Goal: Task Accomplishment & Management: Use online tool/utility

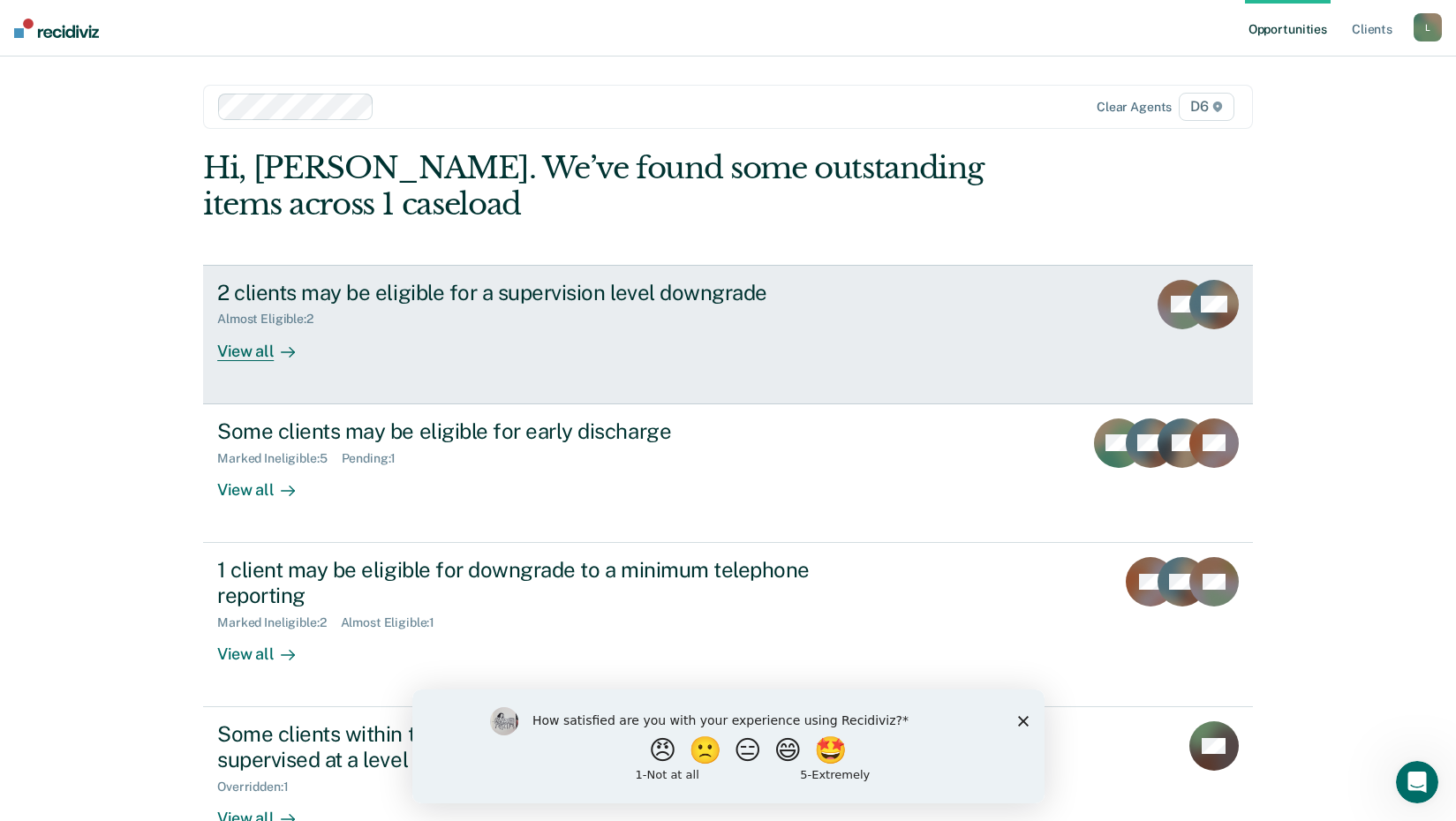
click at [250, 347] on div "View all" at bounding box center [266, 344] width 99 height 35
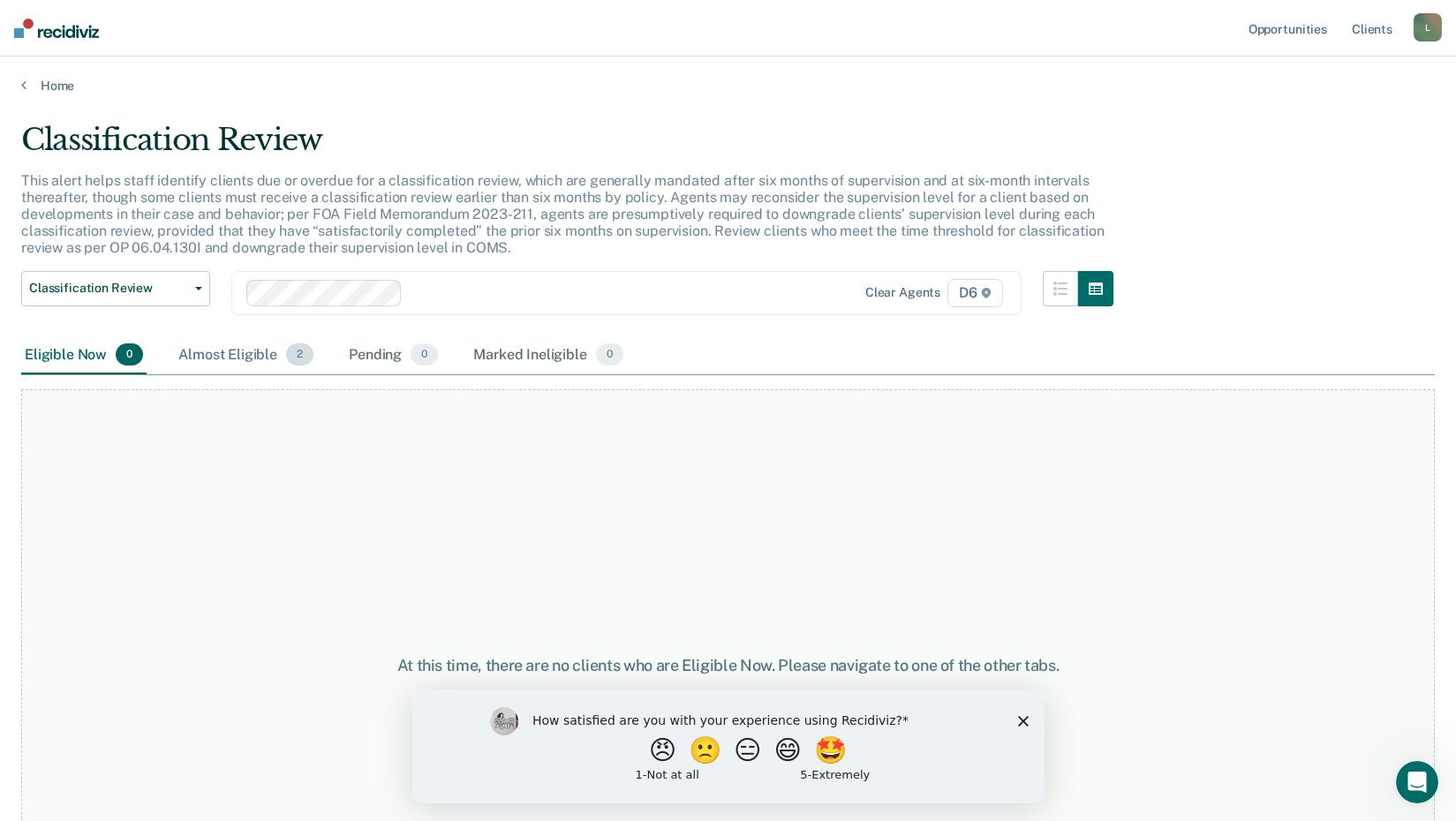
click at [247, 355] on div "Almost Eligible 2" at bounding box center [246, 356] width 142 height 39
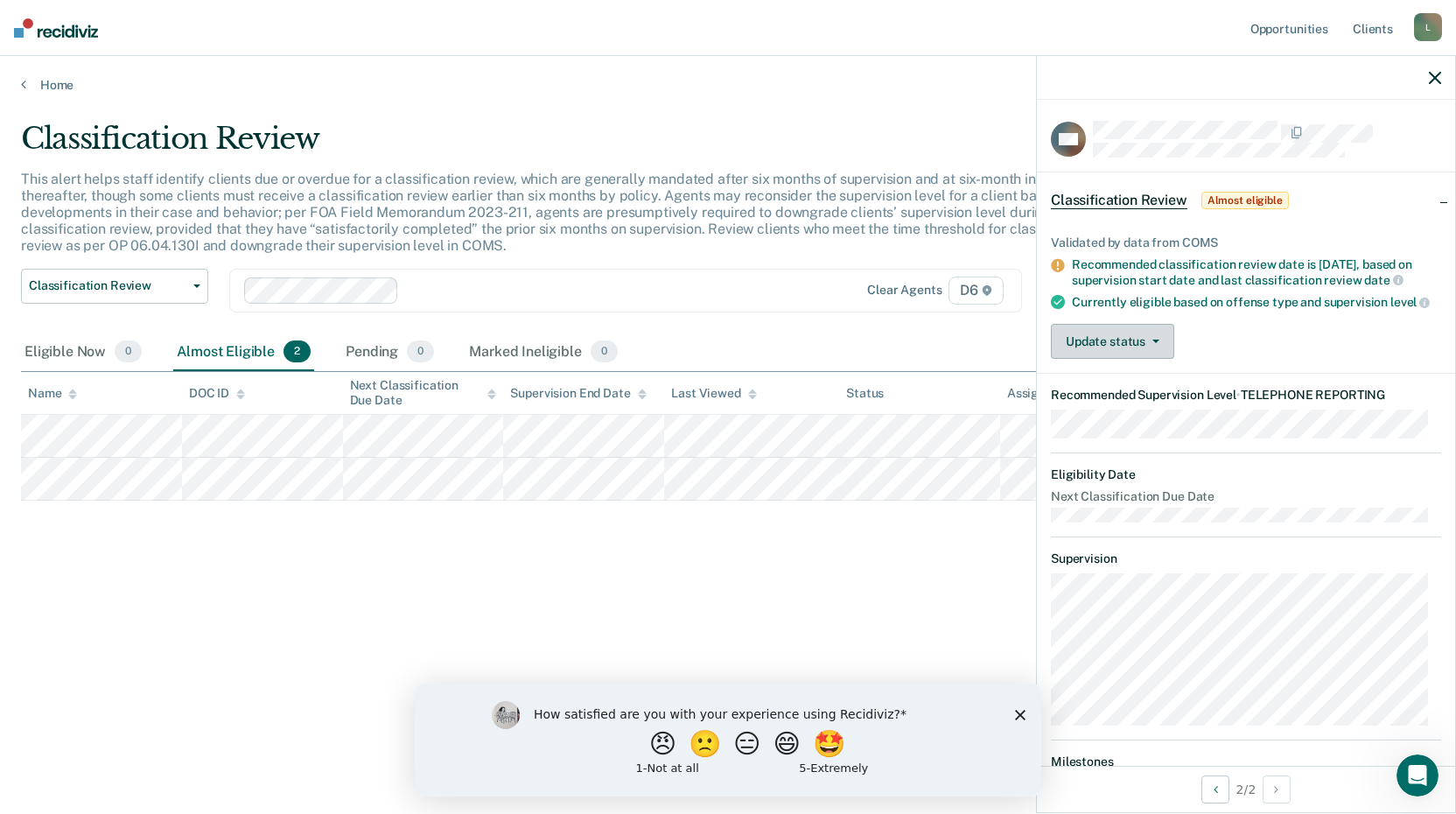
click at [1126, 358] on button "Update status" at bounding box center [1112, 342] width 123 height 35
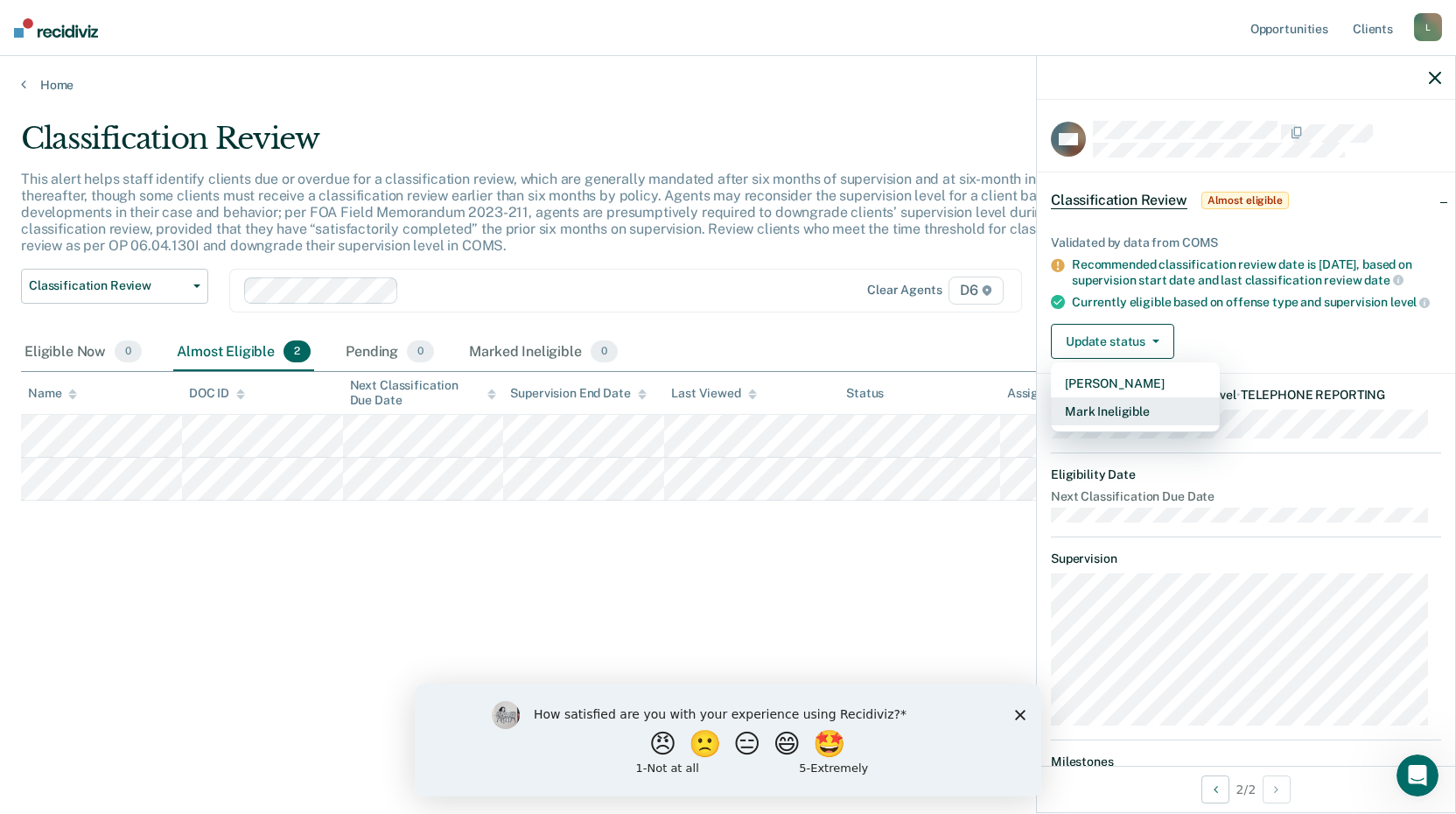
click at [1098, 421] on button "Mark Ineligible" at bounding box center [1136, 411] width 169 height 28
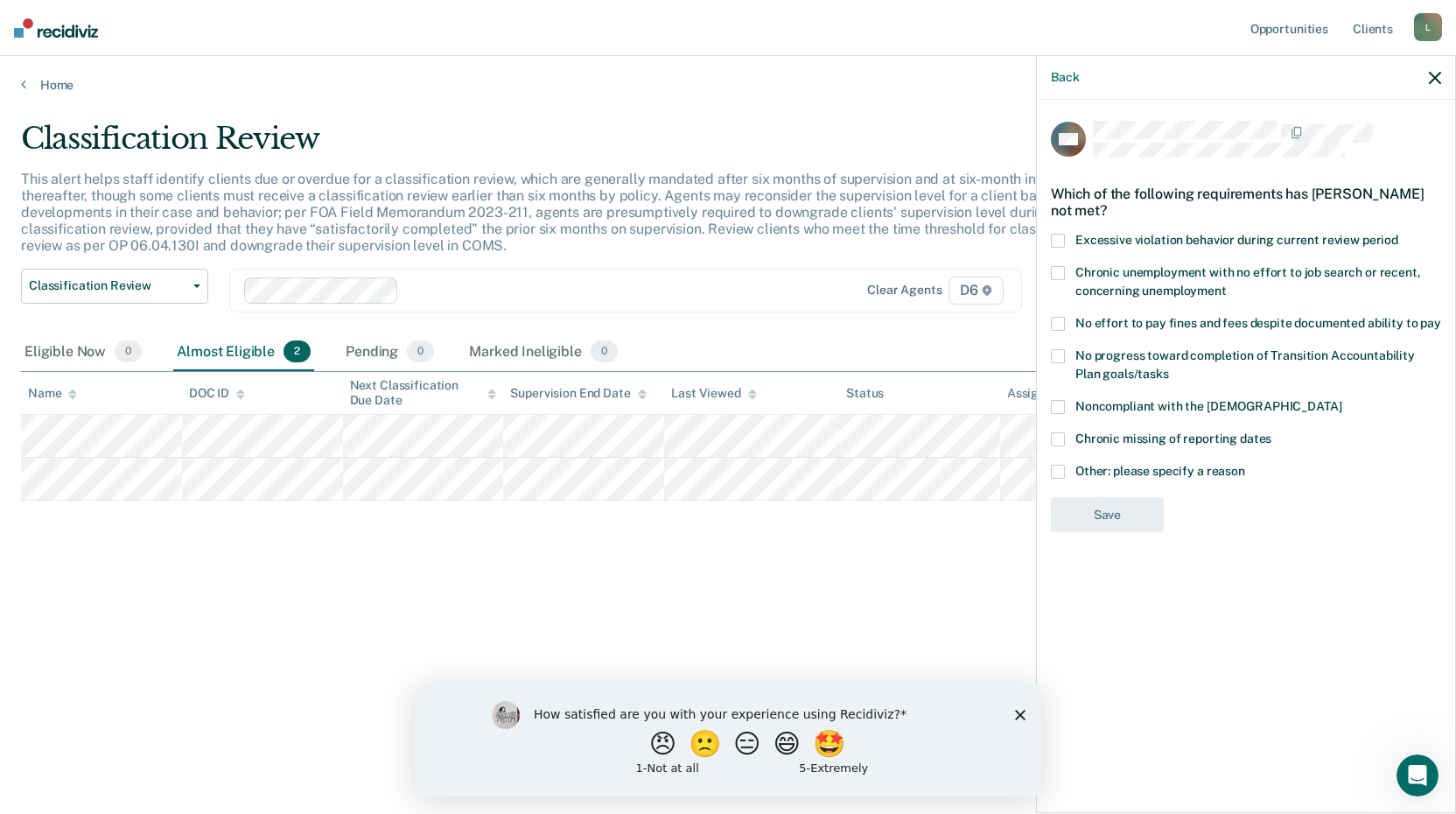
click at [1062, 404] on span at bounding box center [1058, 407] width 14 height 14
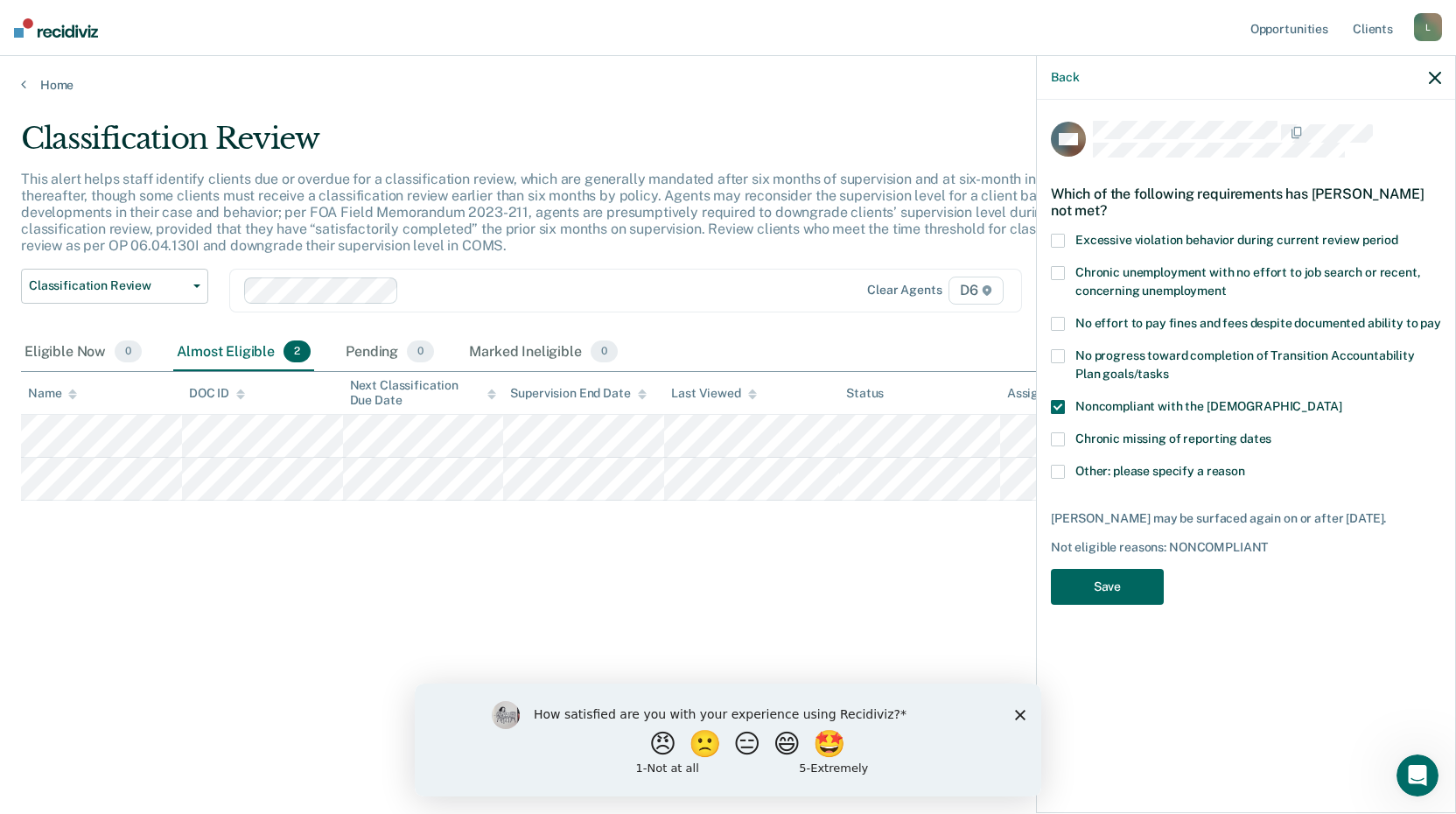
click at [1099, 594] on button "Save" at bounding box center [1108, 586] width 113 height 36
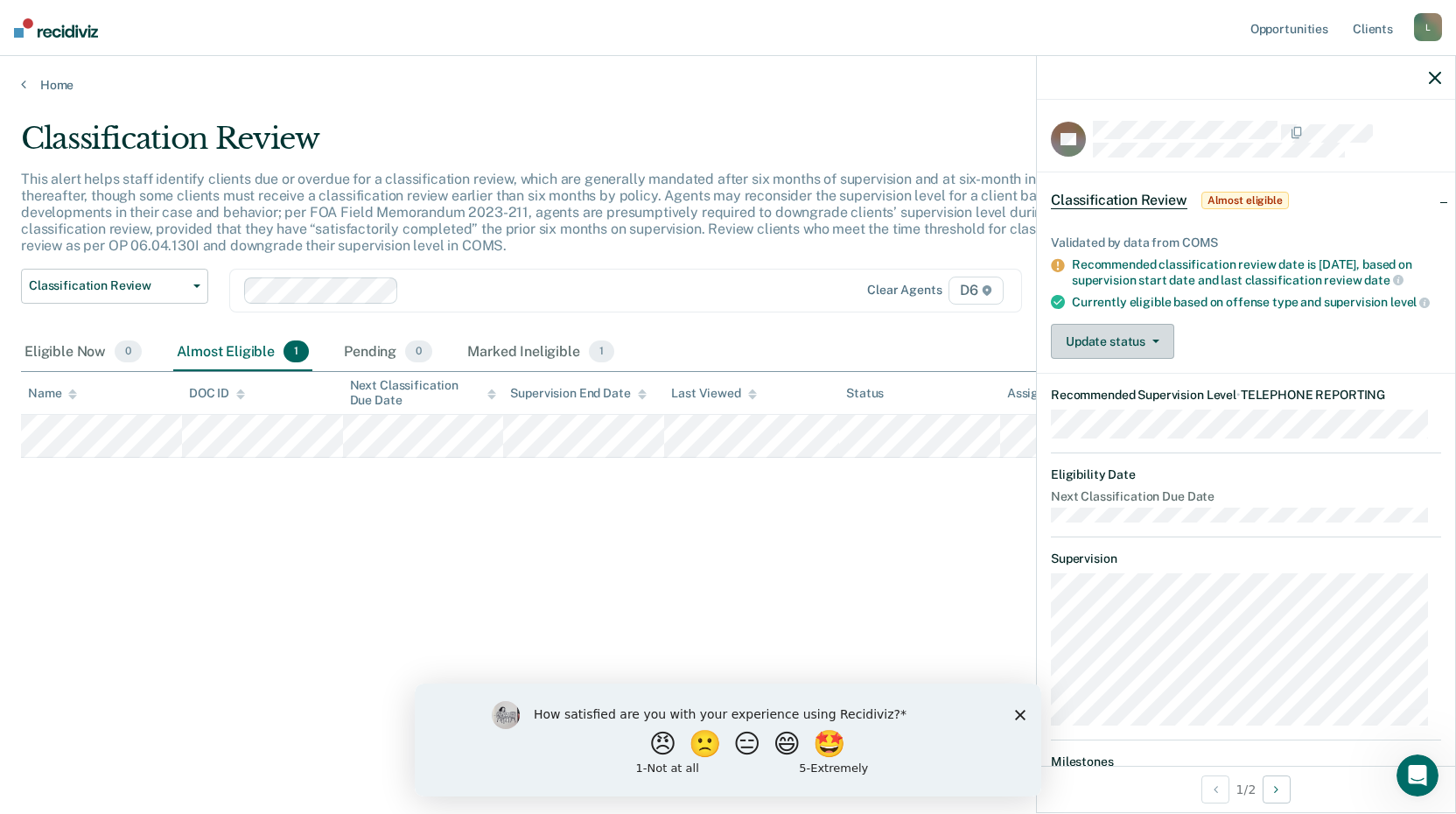
click at [1169, 348] on button "Update status" at bounding box center [1112, 342] width 123 height 35
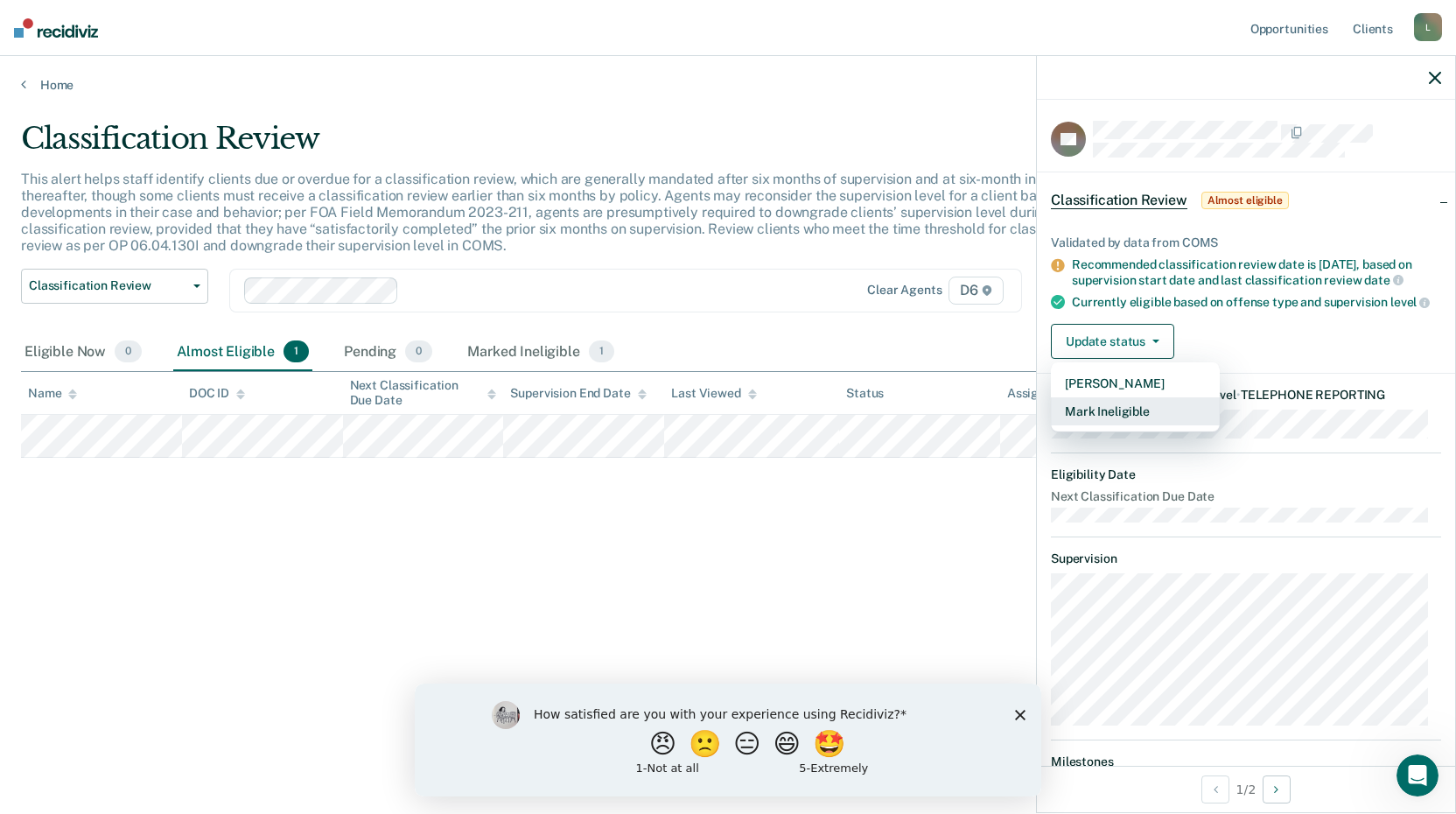
click at [1134, 421] on button "Mark Ineligible" at bounding box center [1136, 411] width 169 height 28
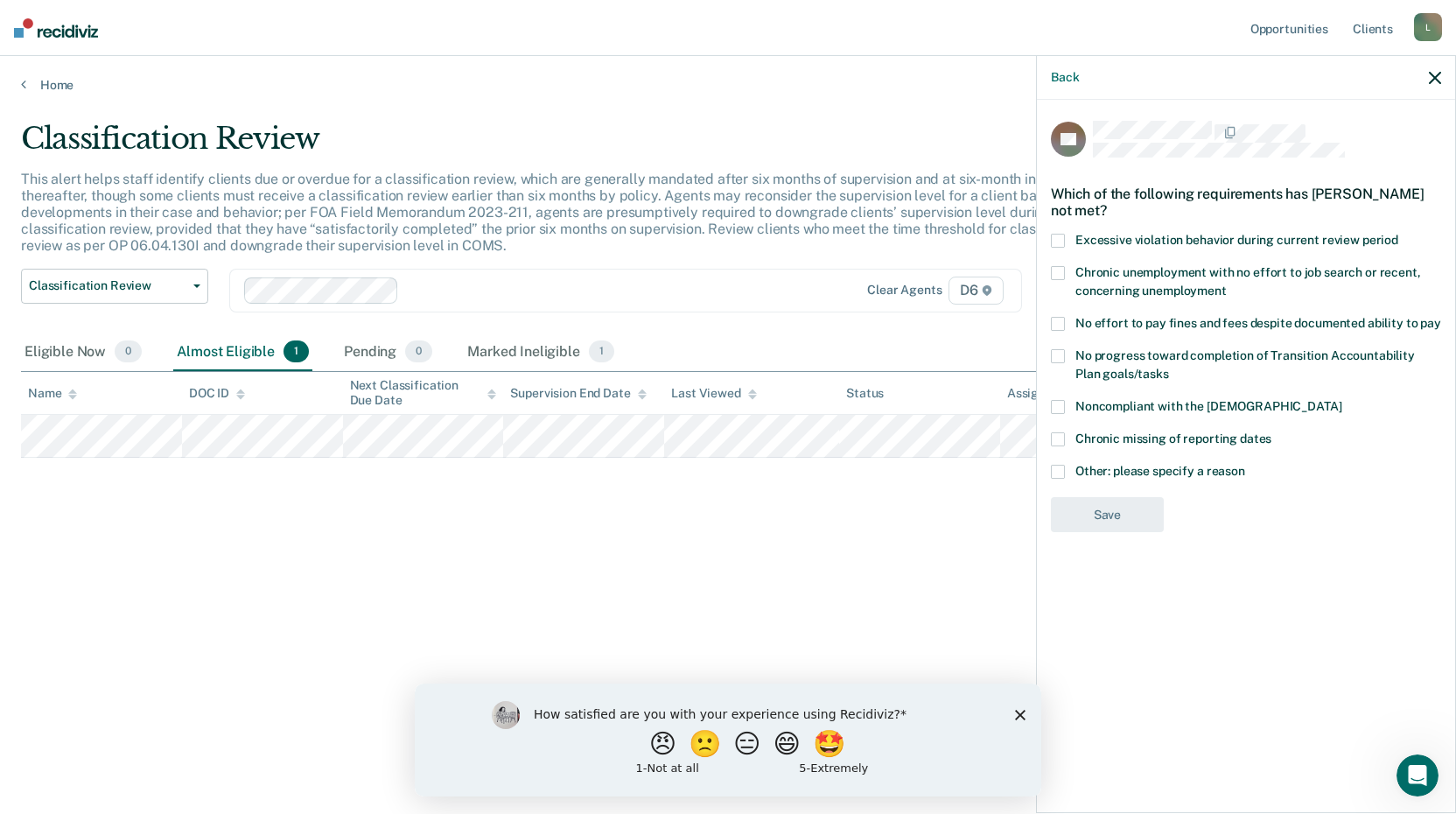
click at [1057, 468] on span at bounding box center [1058, 471] width 14 height 14
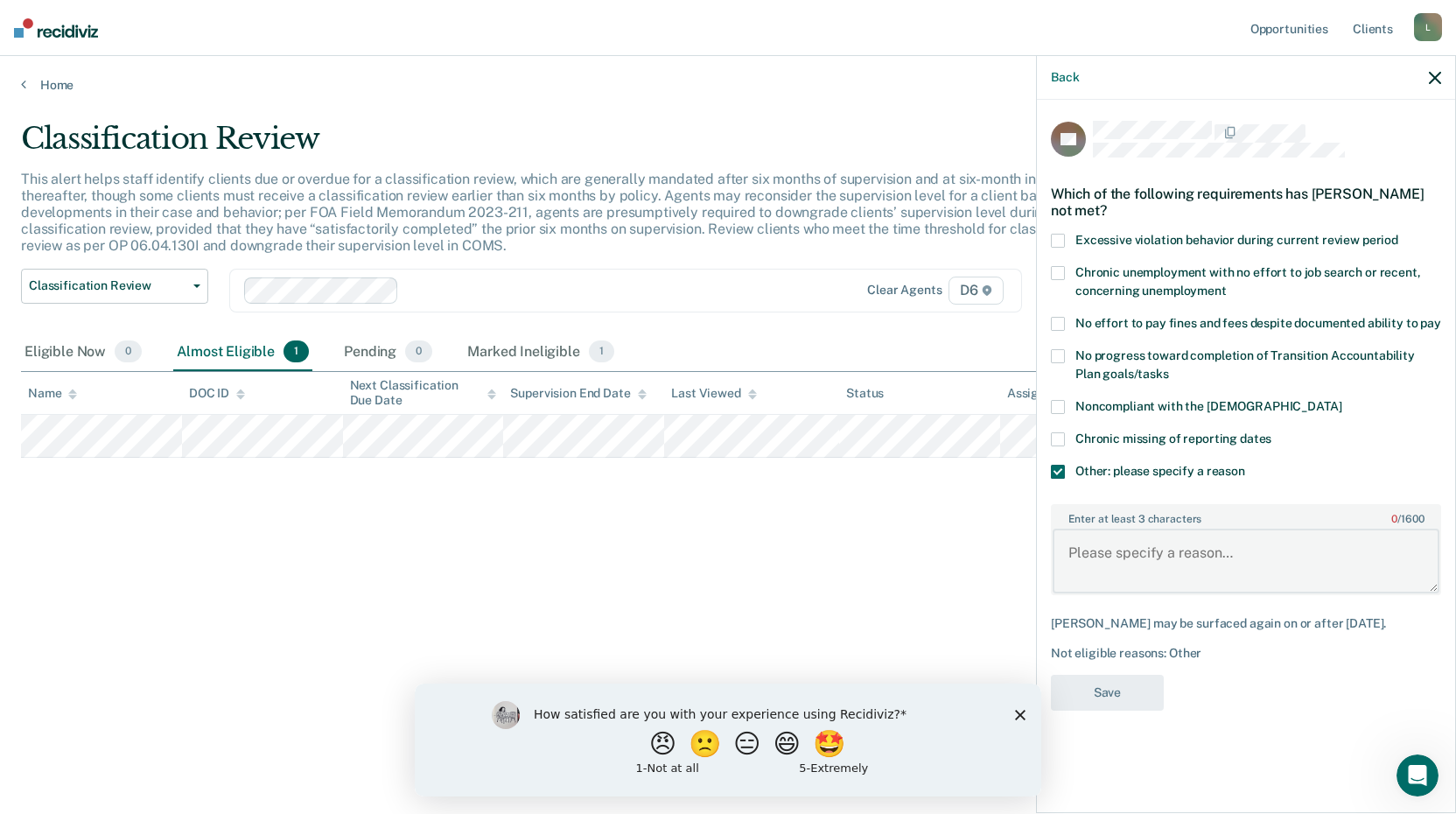
click at [1085, 551] on textarea "Enter at least 3 characters 0 / 1600" at bounding box center [1247, 561] width 387 height 65
type textarea "S"
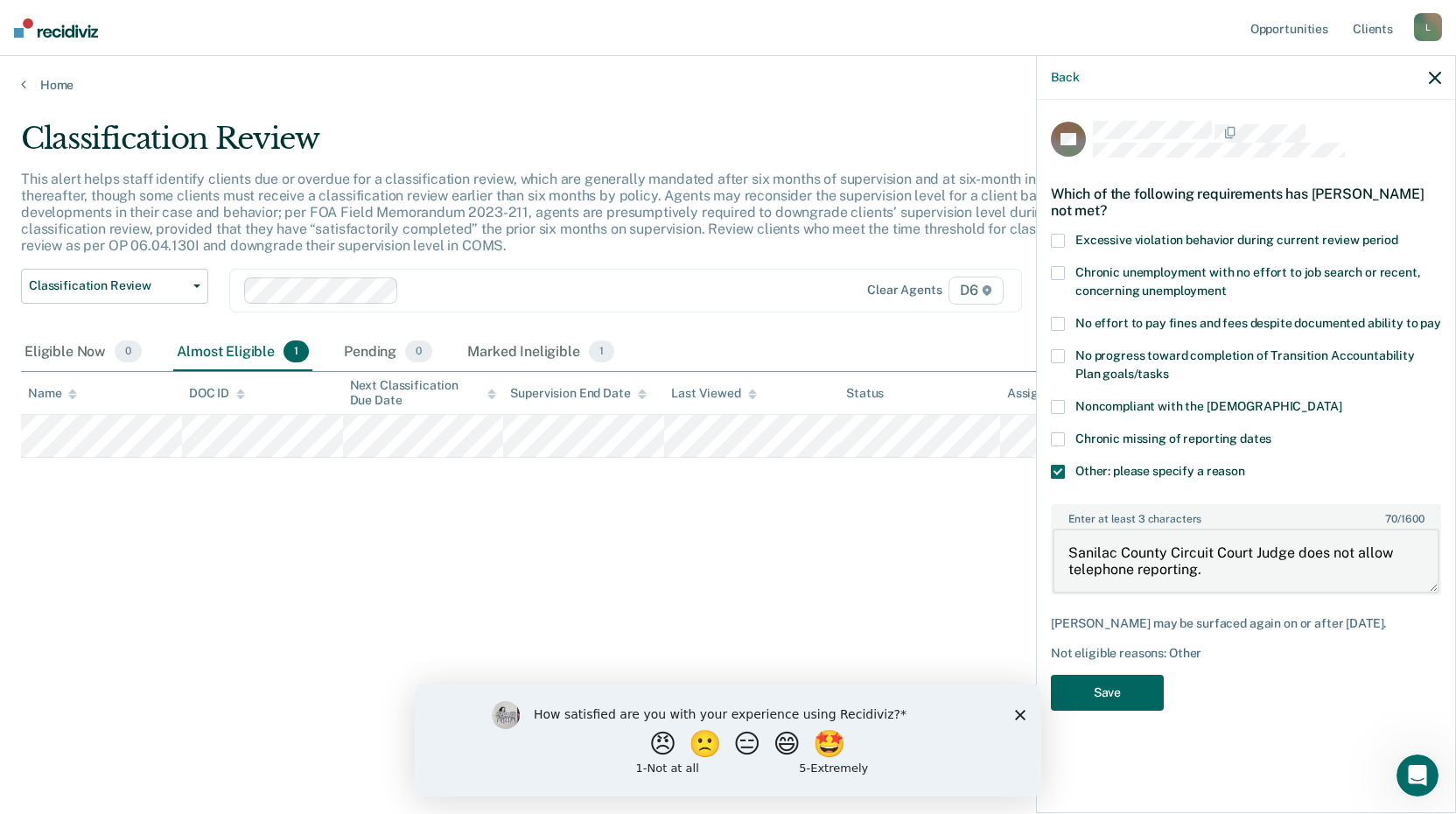
type textarea "Sanilac County Circuit Court Judge does not allow telephone reporting."
click at [1100, 706] on button "Save" at bounding box center [1108, 693] width 113 height 36
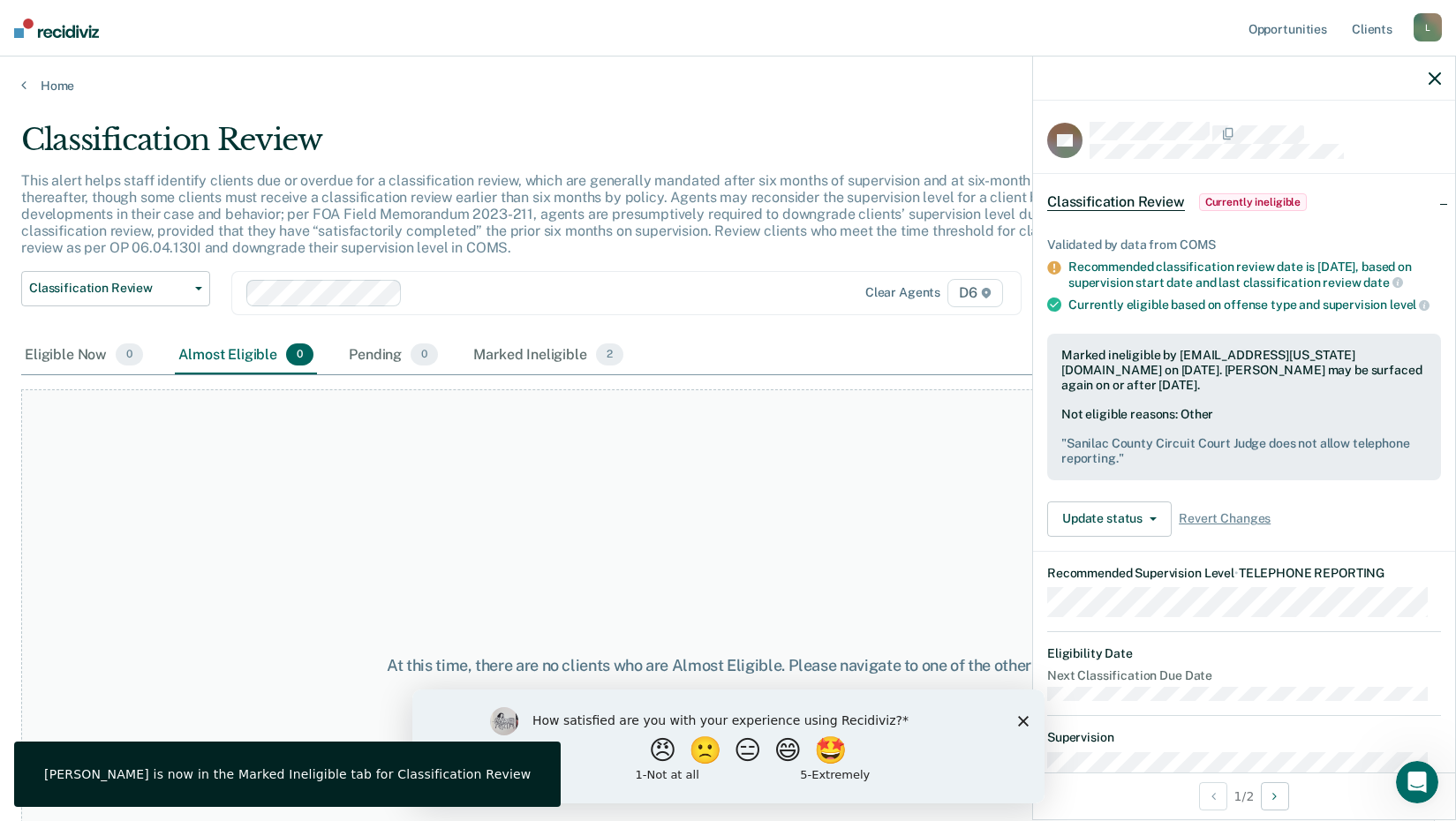
click at [1437, 80] on icon "button" at bounding box center [1435, 78] width 12 height 12
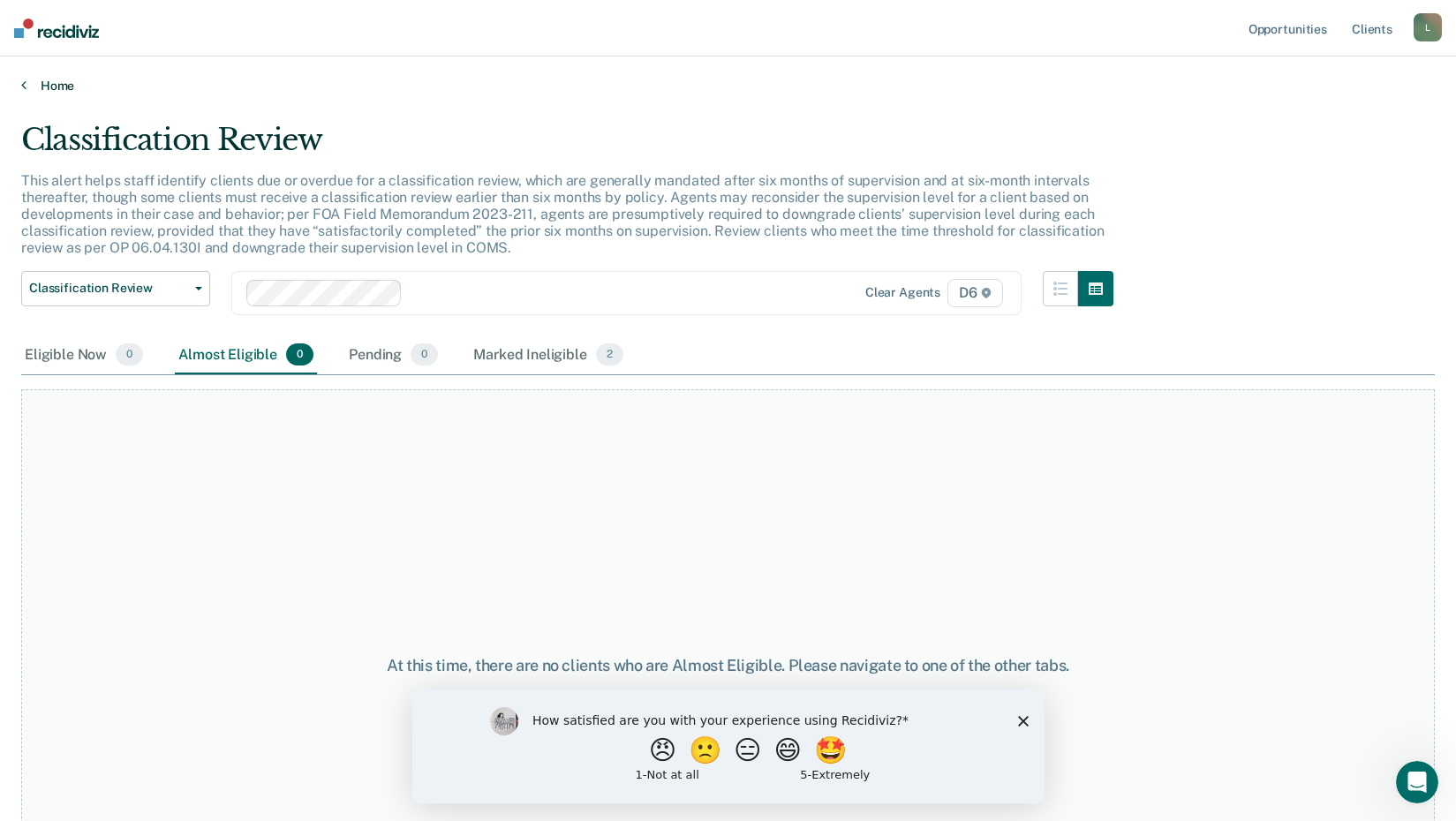
click at [24, 86] on icon at bounding box center [24, 84] width 6 height 14
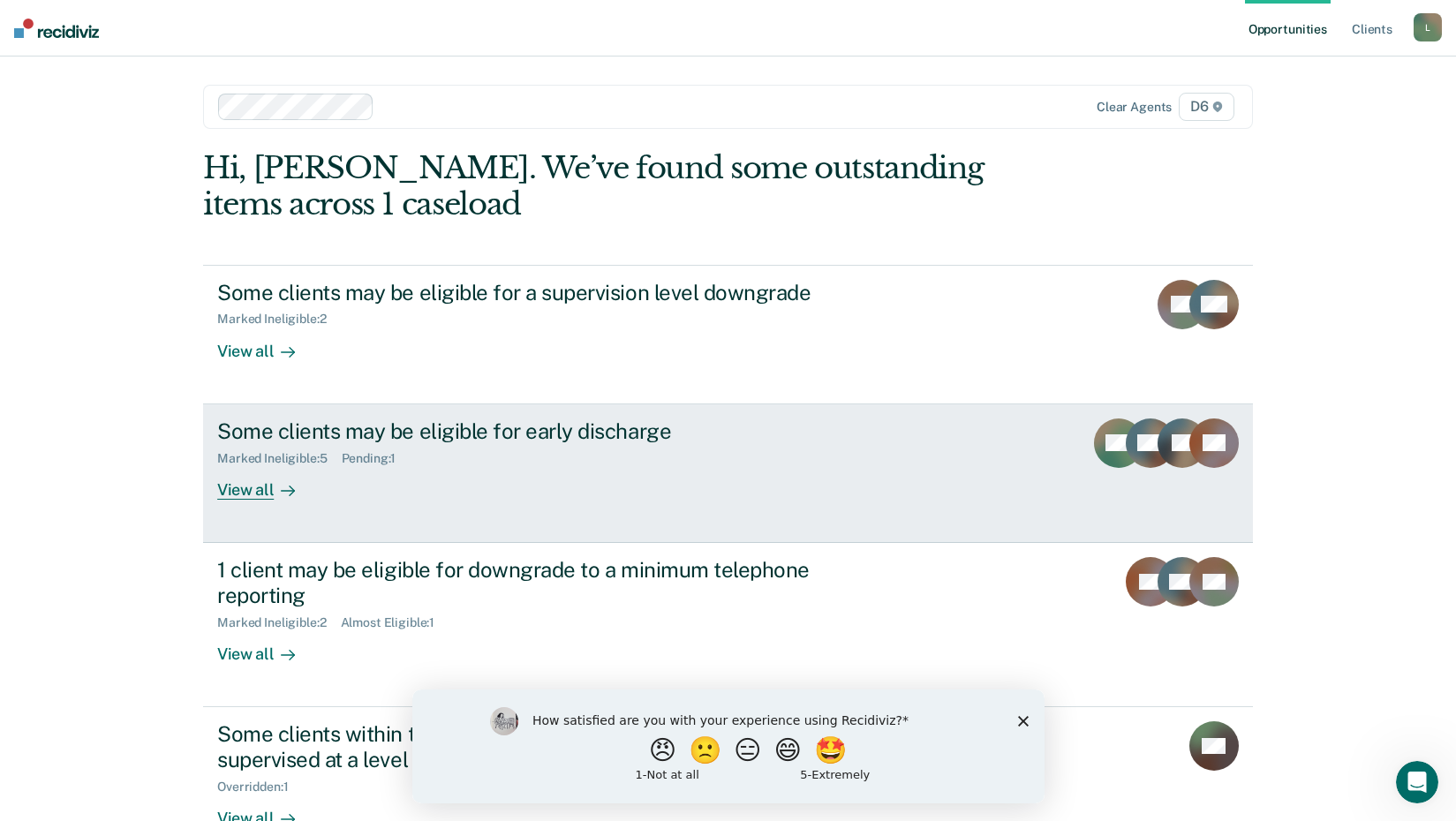
click at [246, 492] on div "View all" at bounding box center [266, 482] width 99 height 35
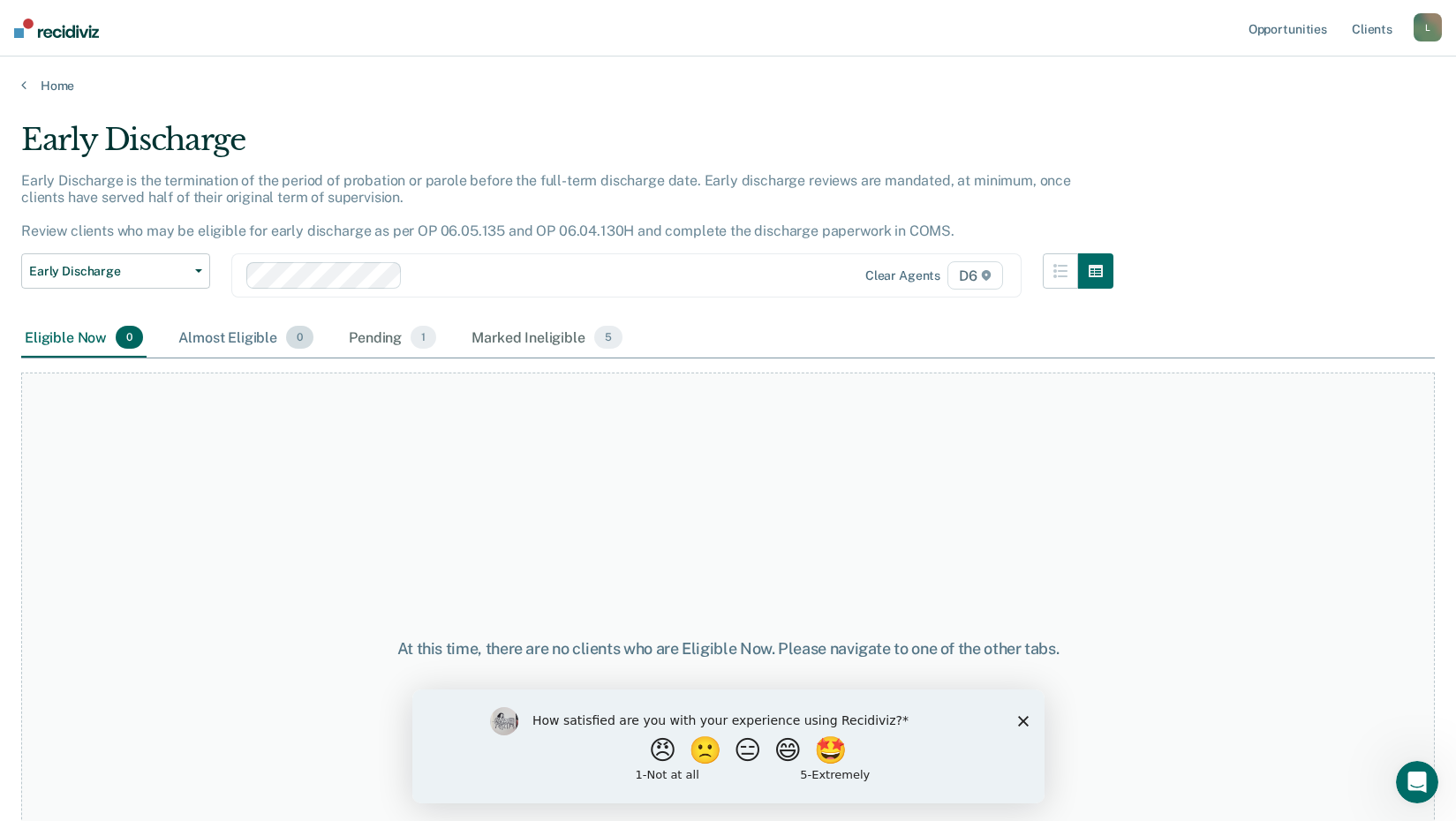
click at [234, 337] on div "Almost Eligible 0" at bounding box center [246, 338] width 142 height 39
click at [389, 339] on div "Pending 1" at bounding box center [392, 338] width 94 height 39
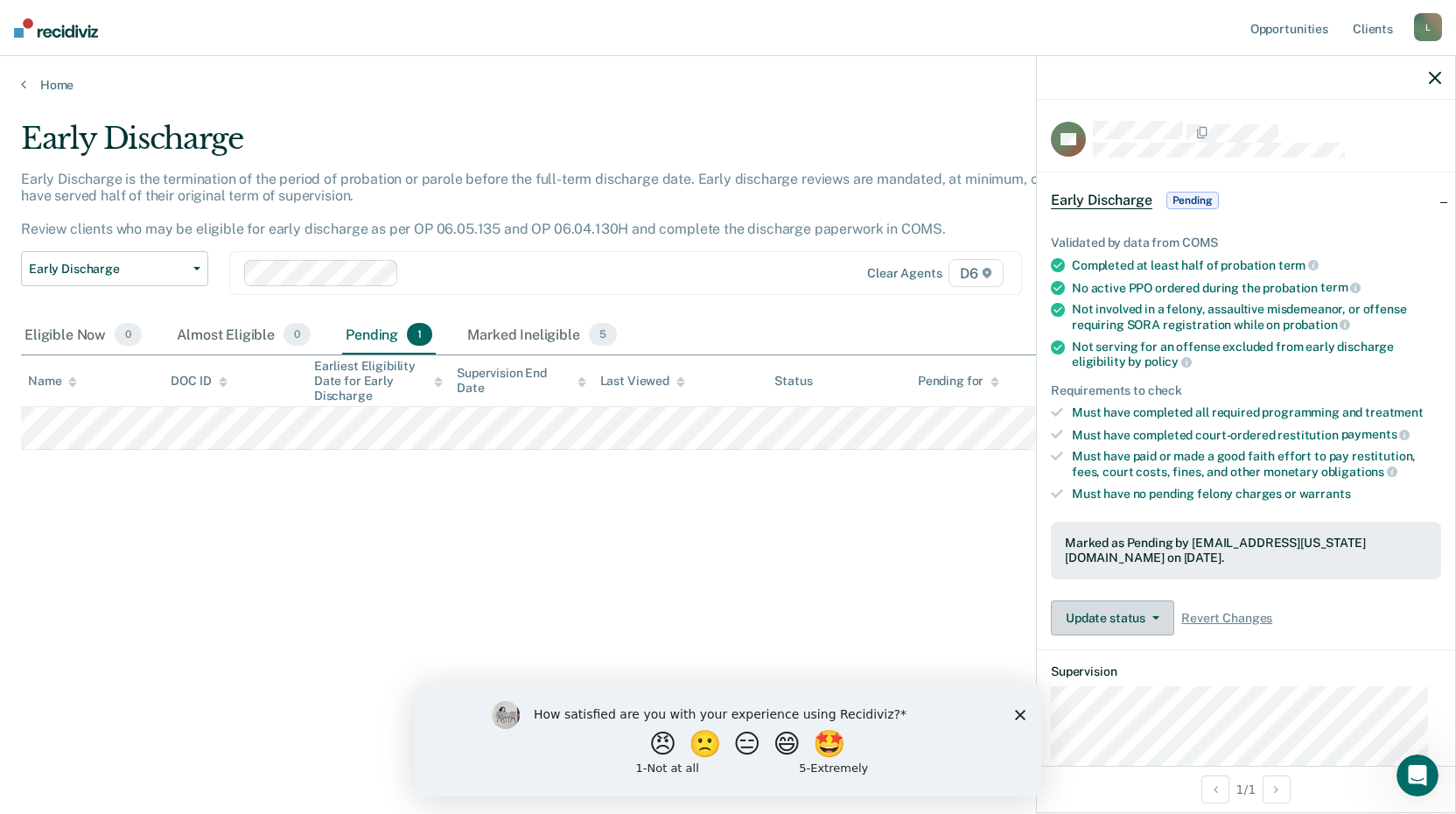
click at [1093, 610] on button "Update status" at bounding box center [1112, 618] width 123 height 35
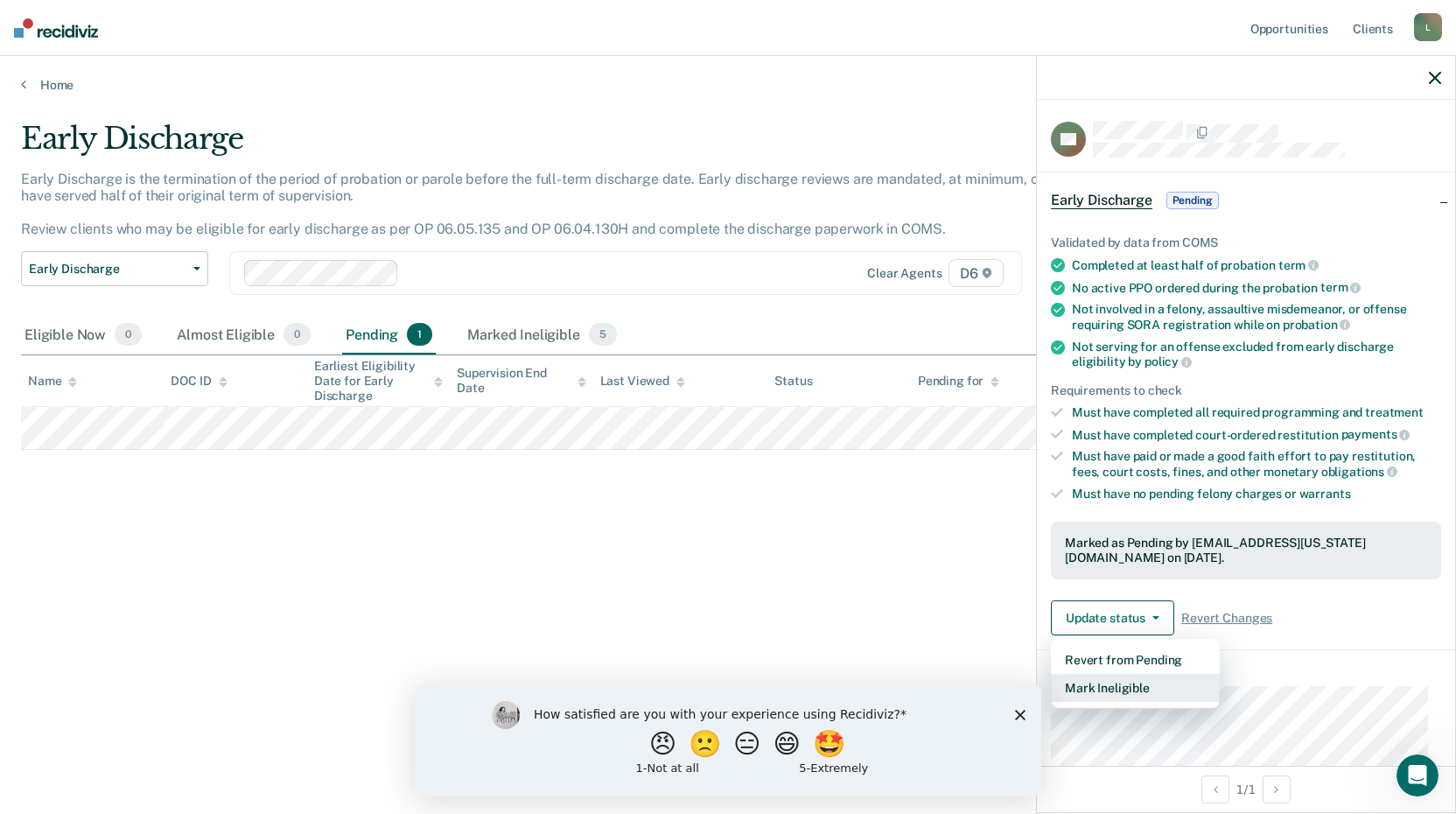
click at [1094, 688] on button "Mark Ineligible" at bounding box center [1136, 688] width 169 height 28
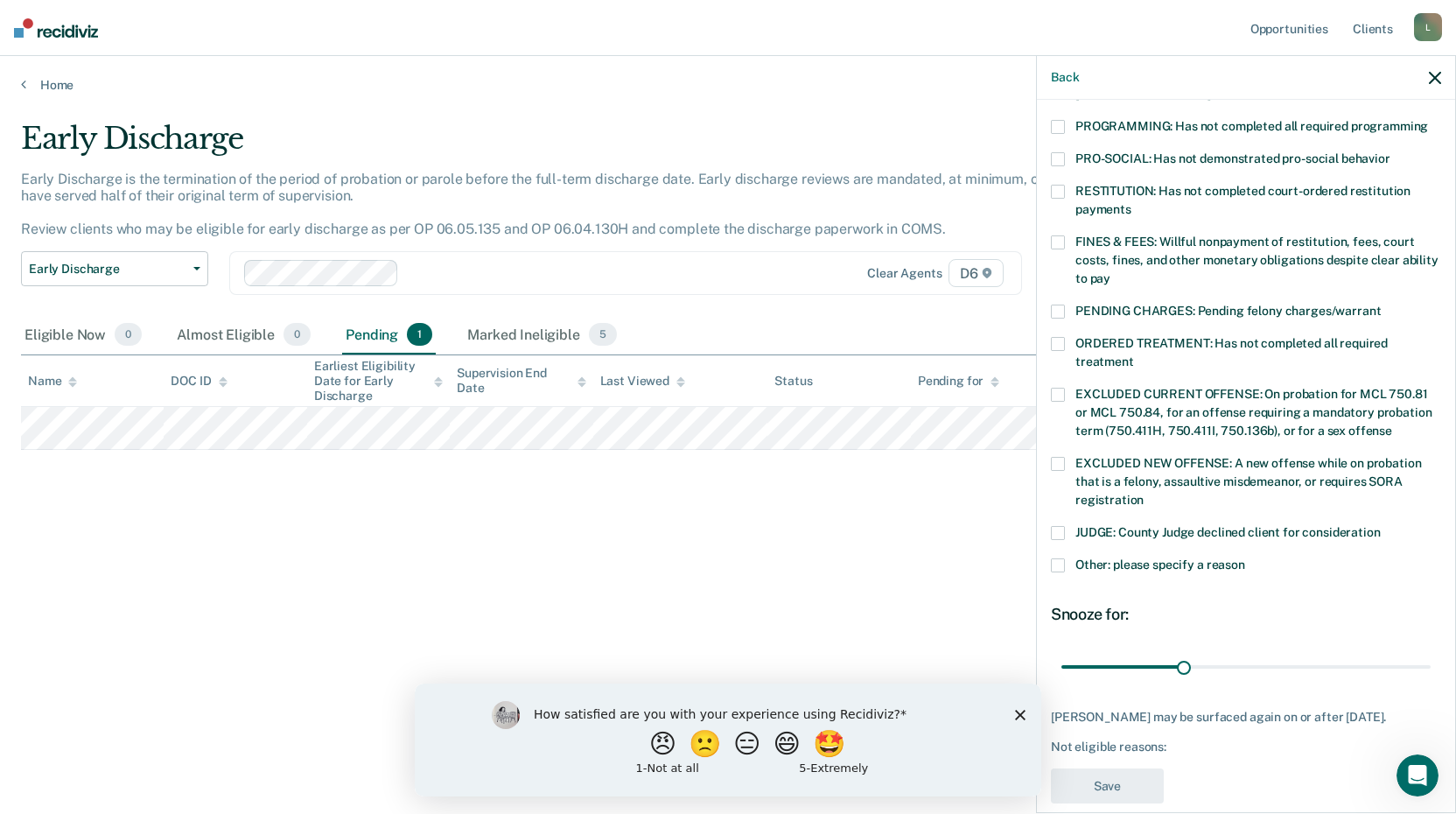
scroll to position [406, 0]
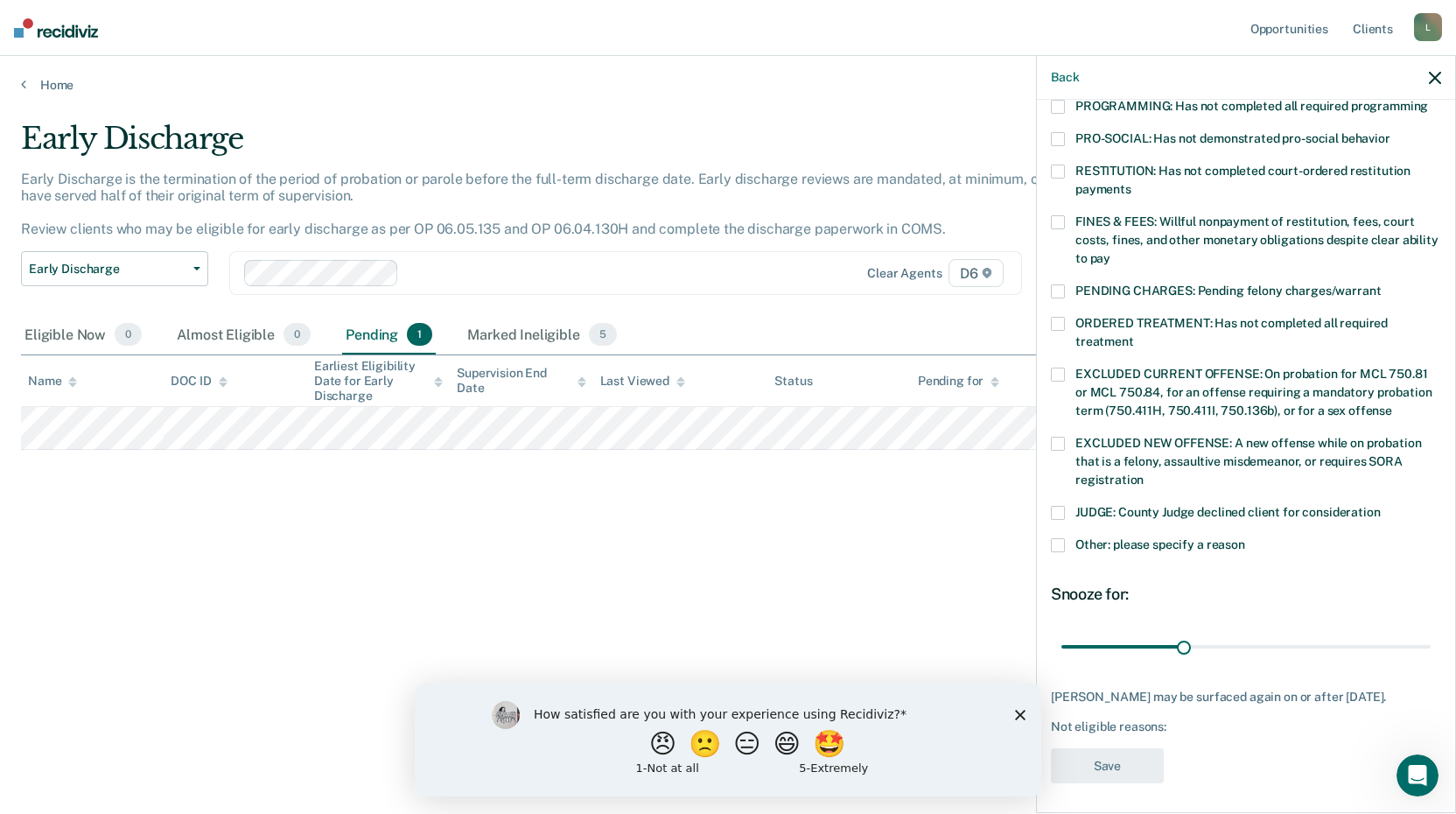
click at [1058, 506] on span at bounding box center [1058, 512] width 14 height 14
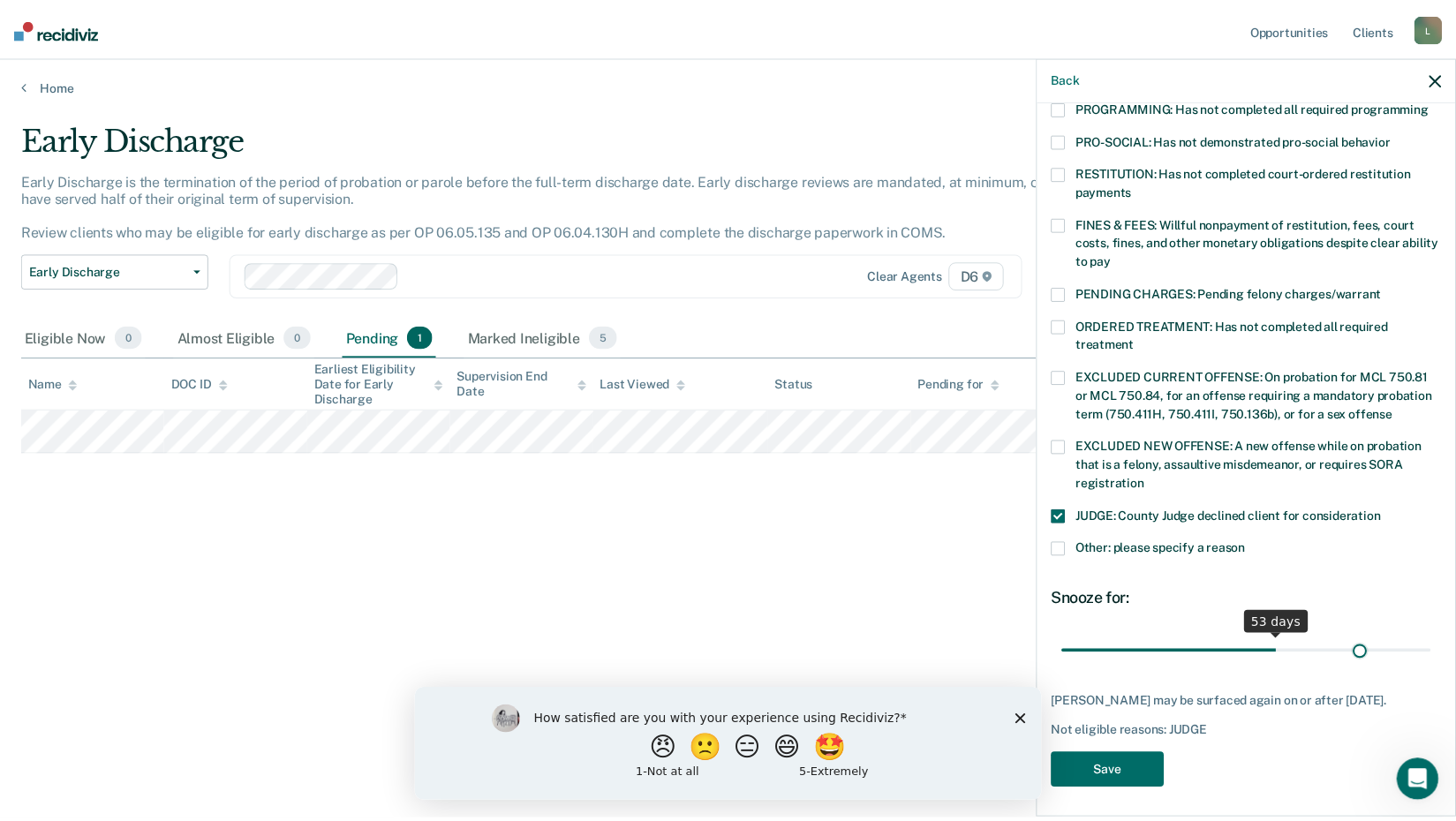
scroll to position [394, 0]
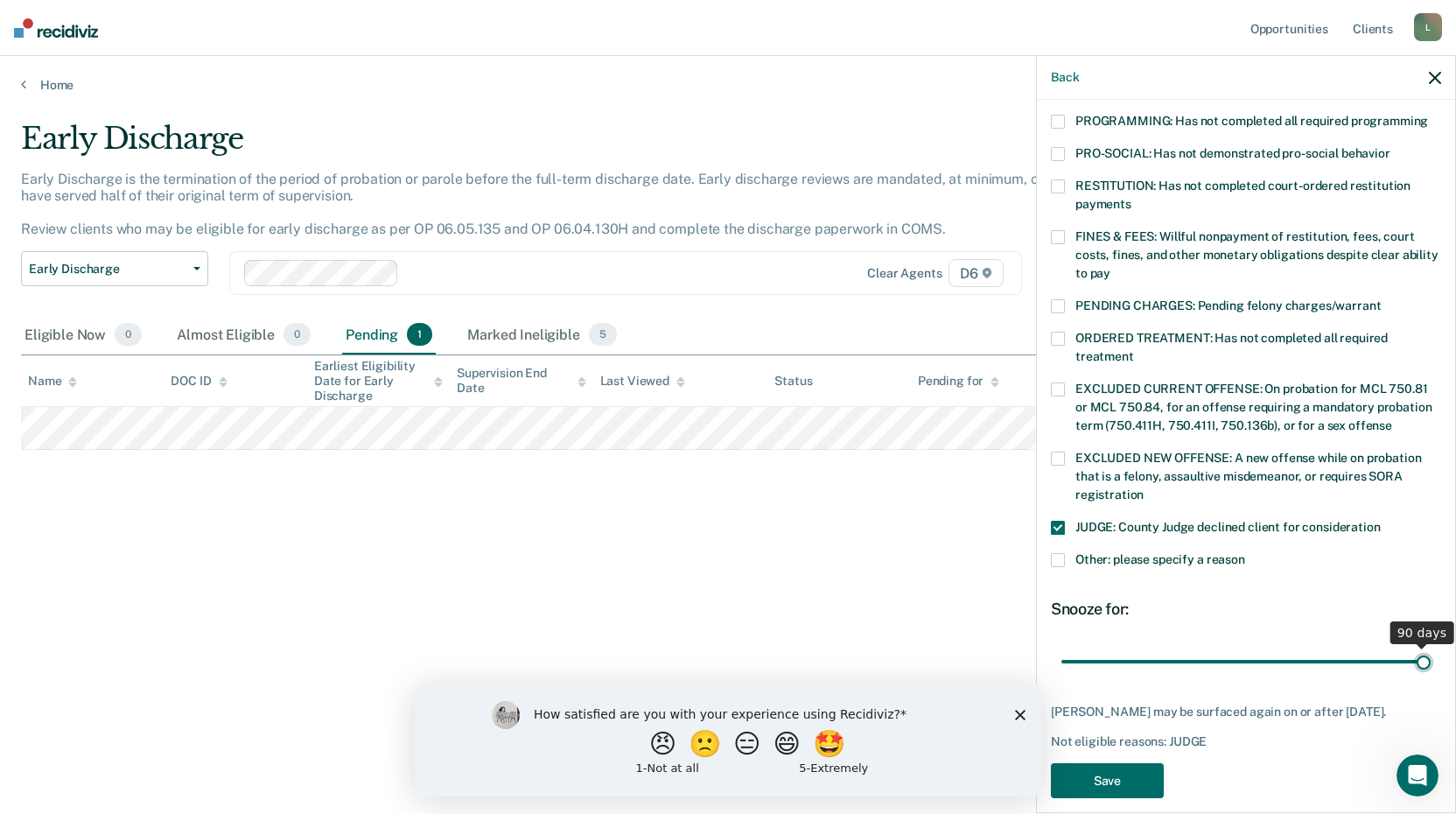
drag, startPoint x: 1182, startPoint y: 628, endPoint x: 1462, endPoint y: 640, distance: 280.3
type input "90"
click at [1431, 645] on input "range" at bounding box center [1246, 660] width 370 height 31
click at [1135, 763] on button "Save" at bounding box center [1108, 781] width 113 height 36
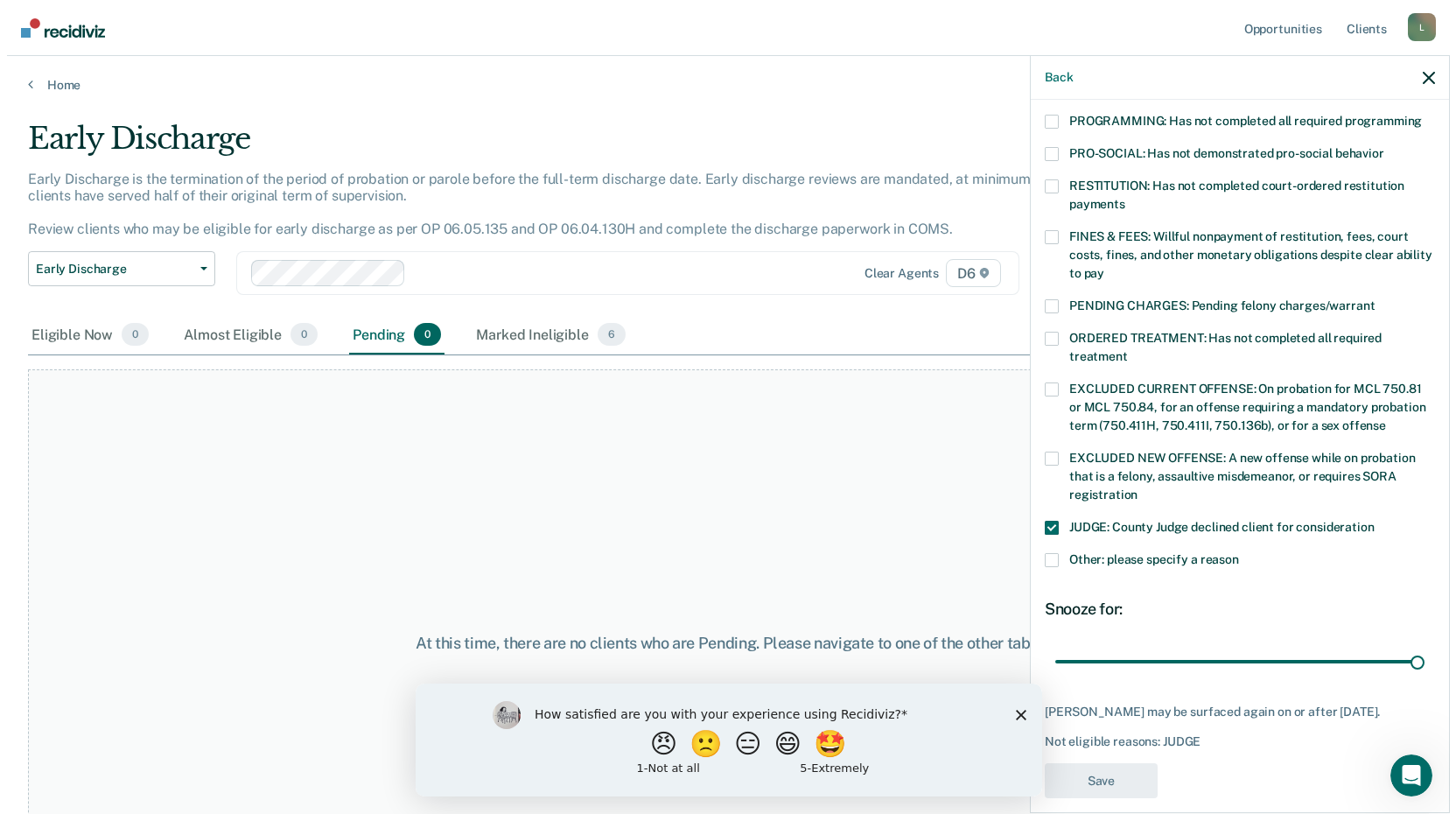
scroll to position [317, 0]
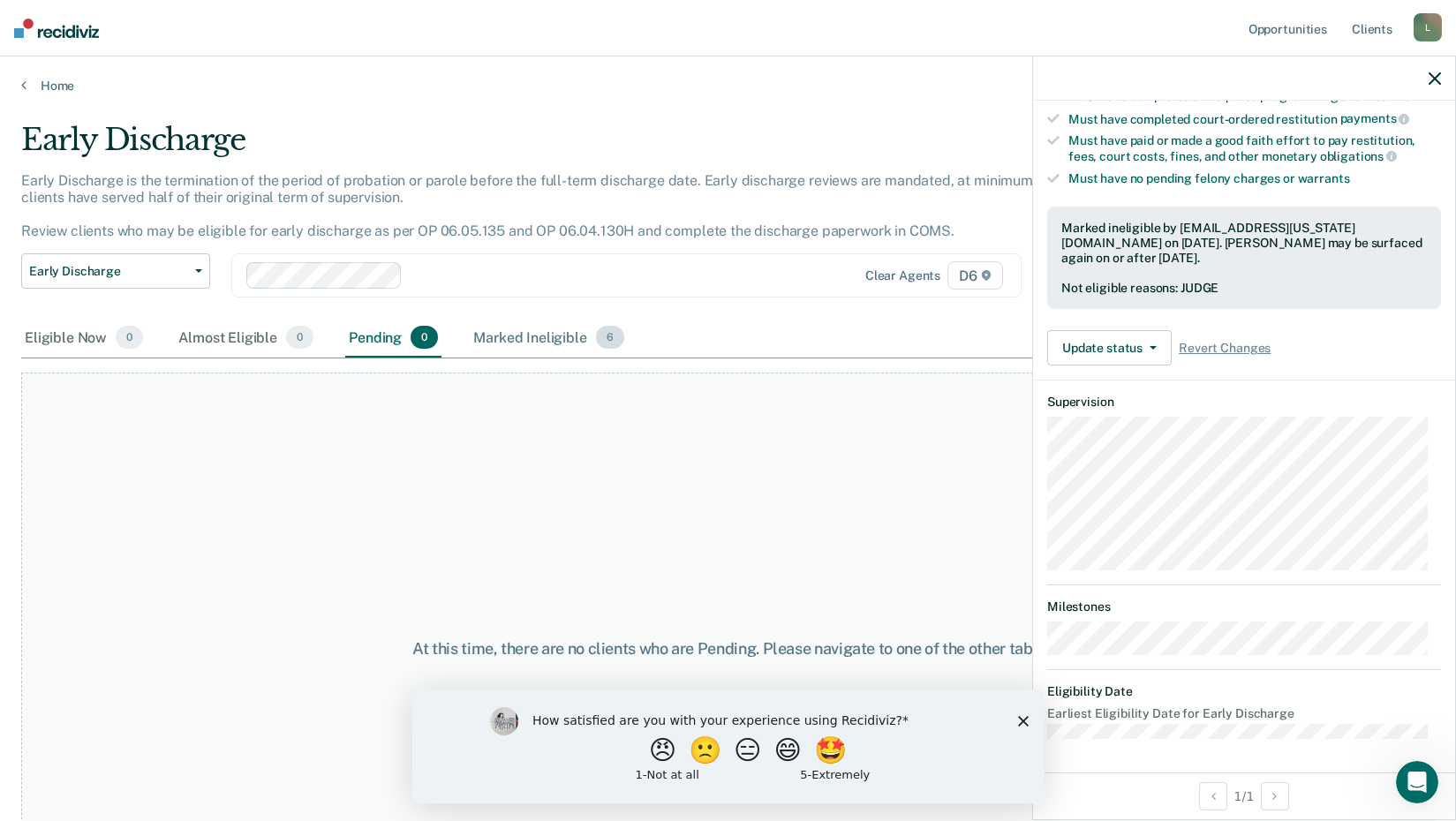
click at [548, 340] on div "Marked Ineligible 6" at bounding box center [549, 338] width 158 height 39
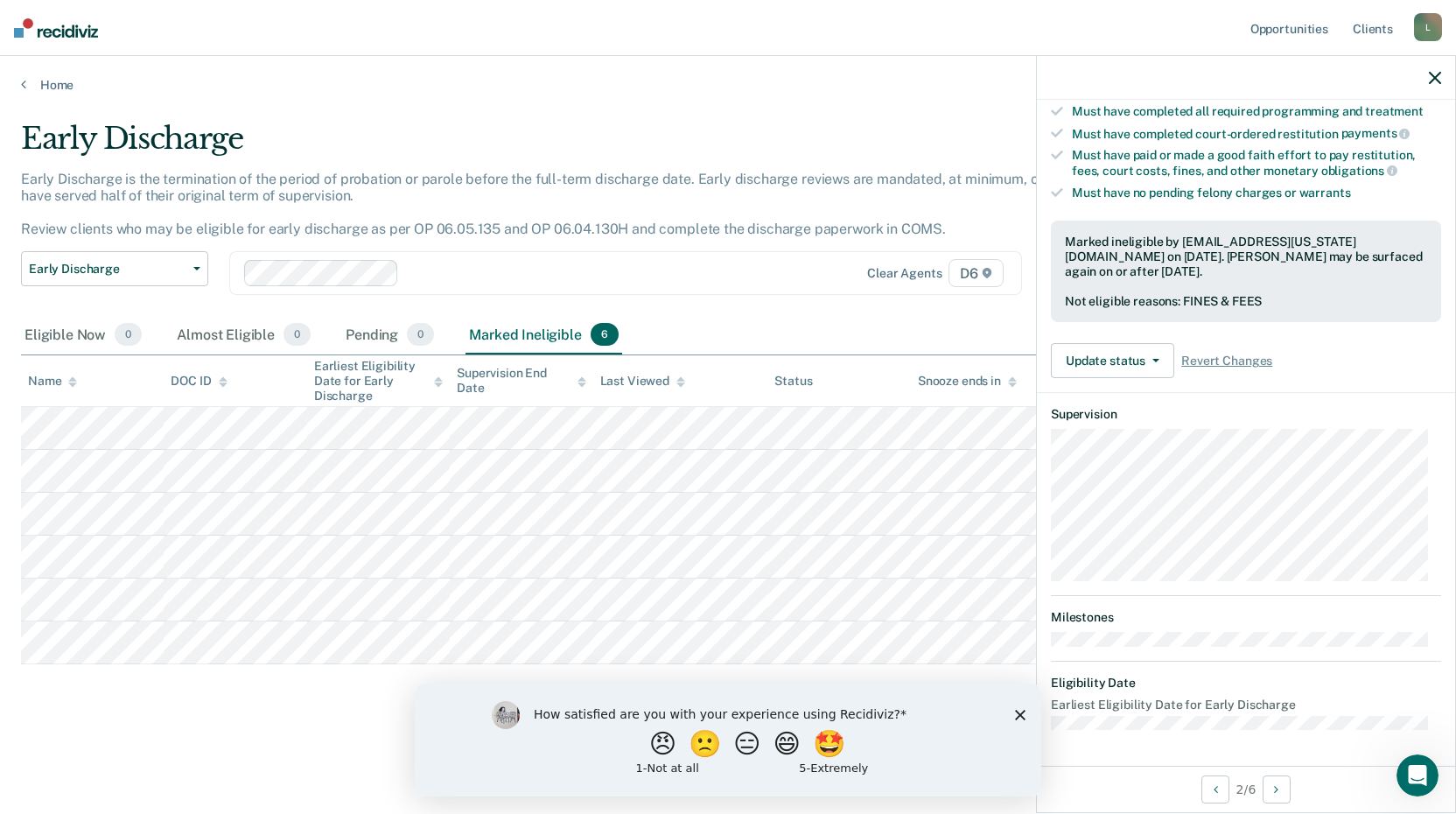
scroll to position [298, 0]
click at [1153, 363] on button "Update status" at bounding box center [1112, 363] width 123 height 35
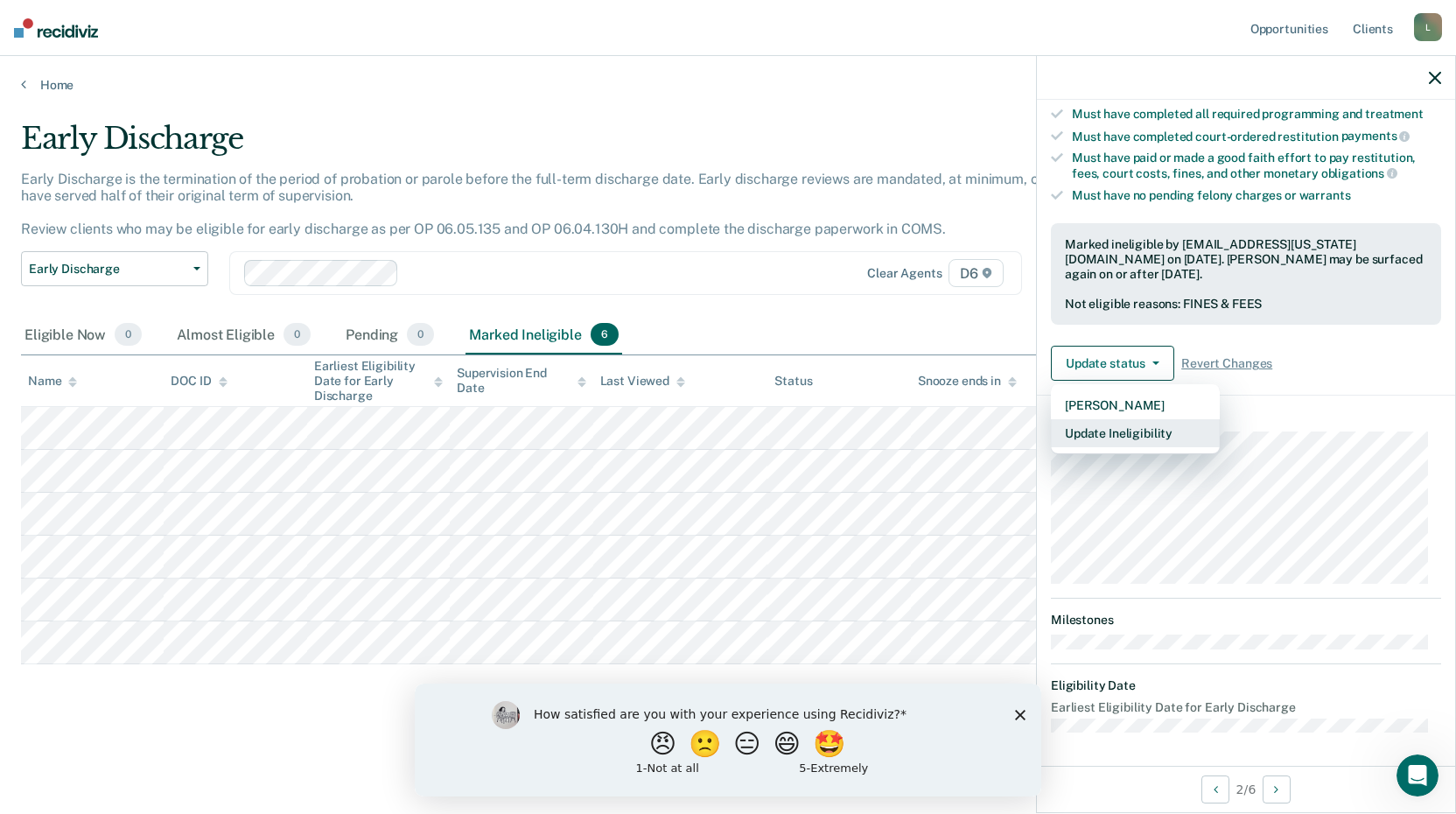
click at [1132, 430] on button "Update Ineligibility" at bounding box center [1136, 433] width 169 height 28
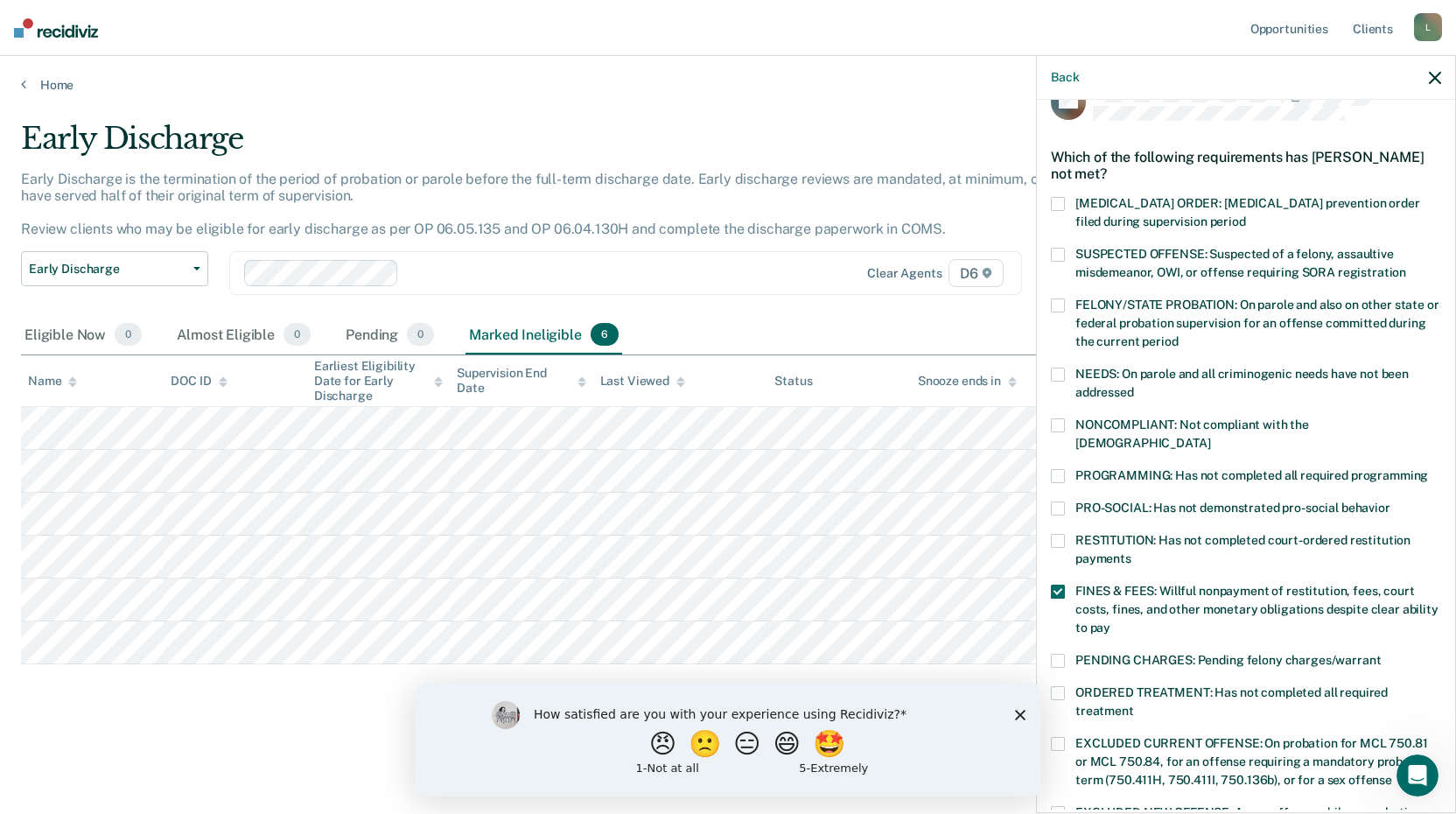
scroll to position [0, 0]
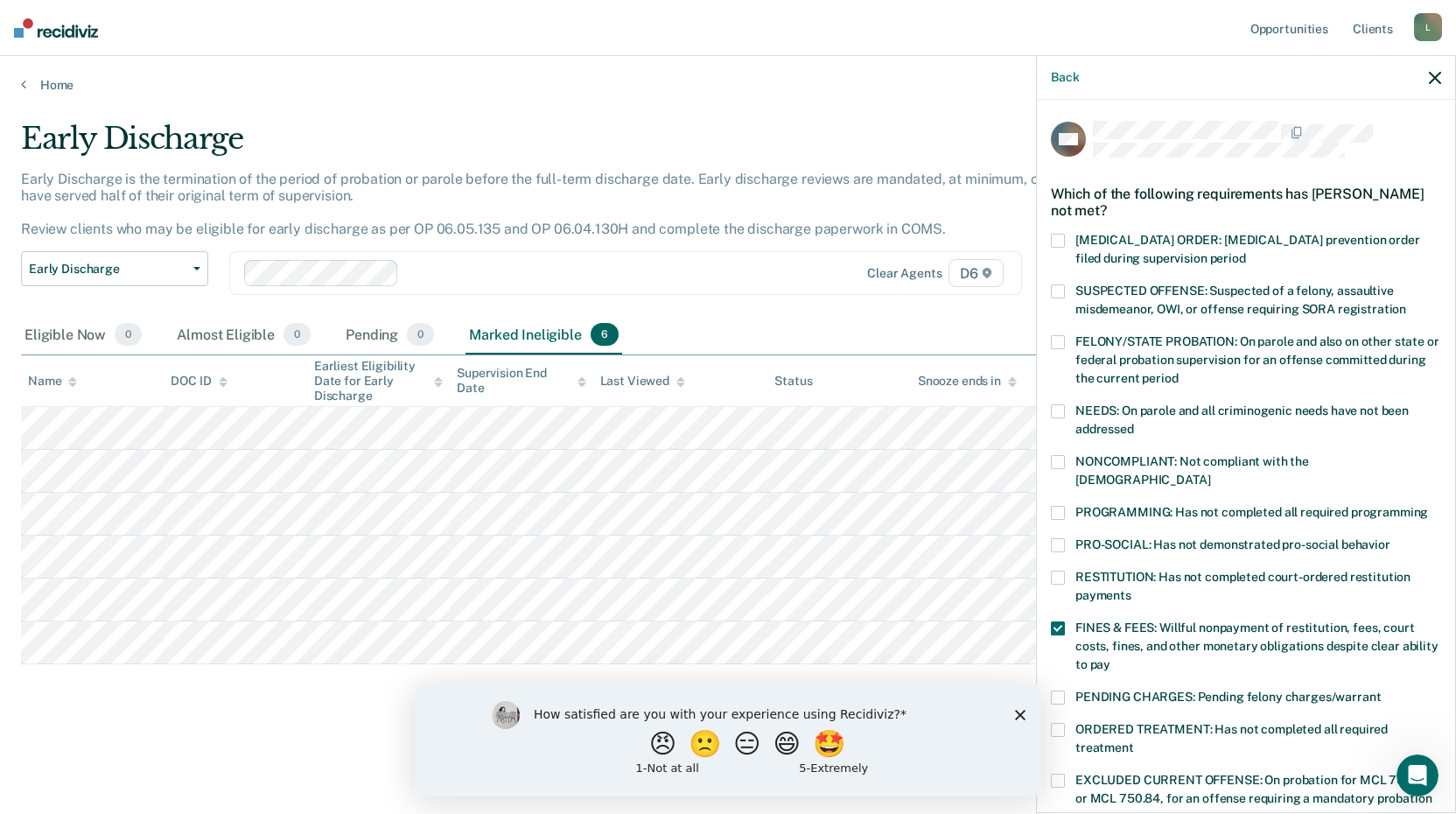
click at [1059, 289] on span at bounding box center [1058, 291] width 14 height 14
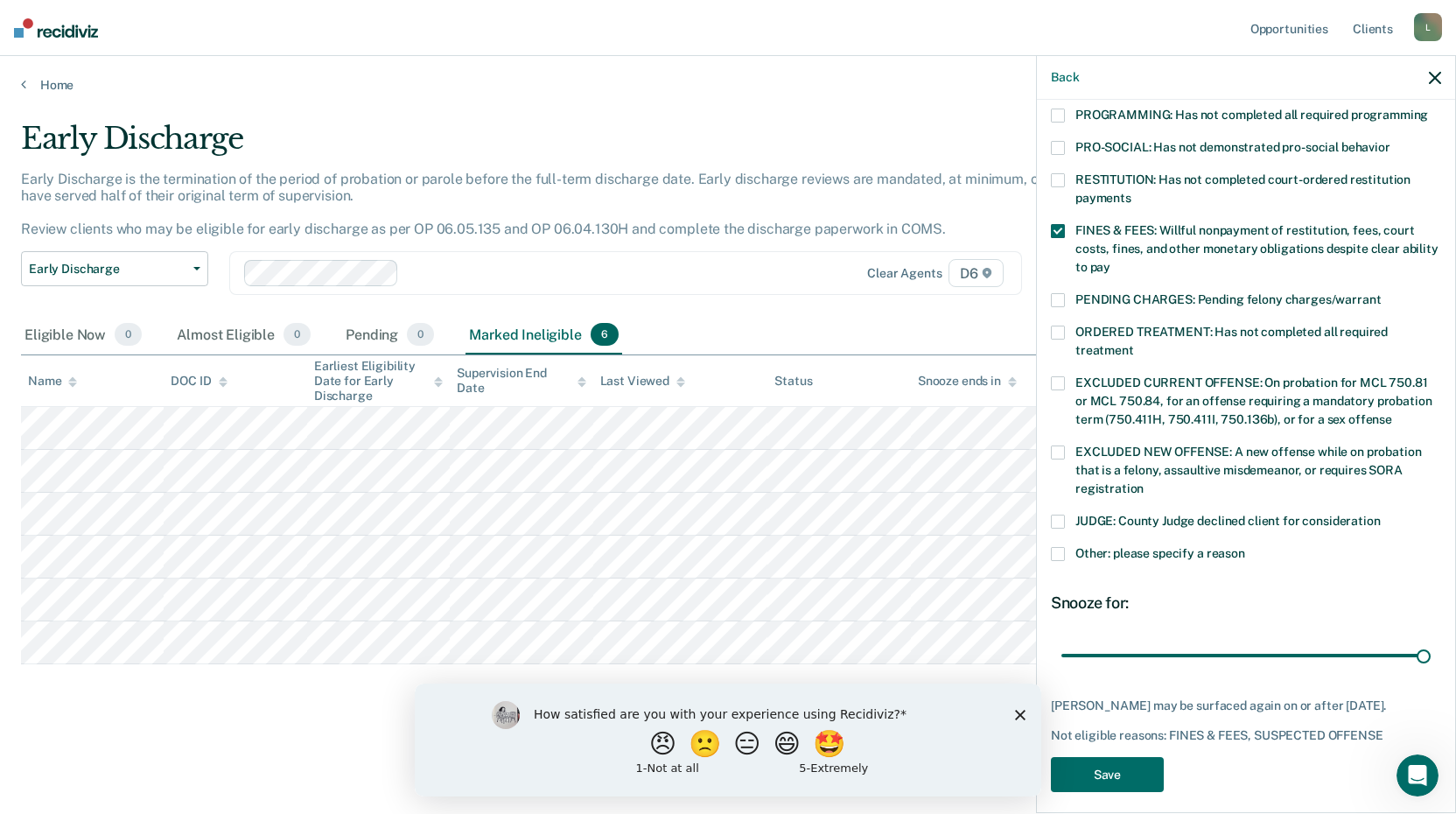
scroll to position [406, 0]
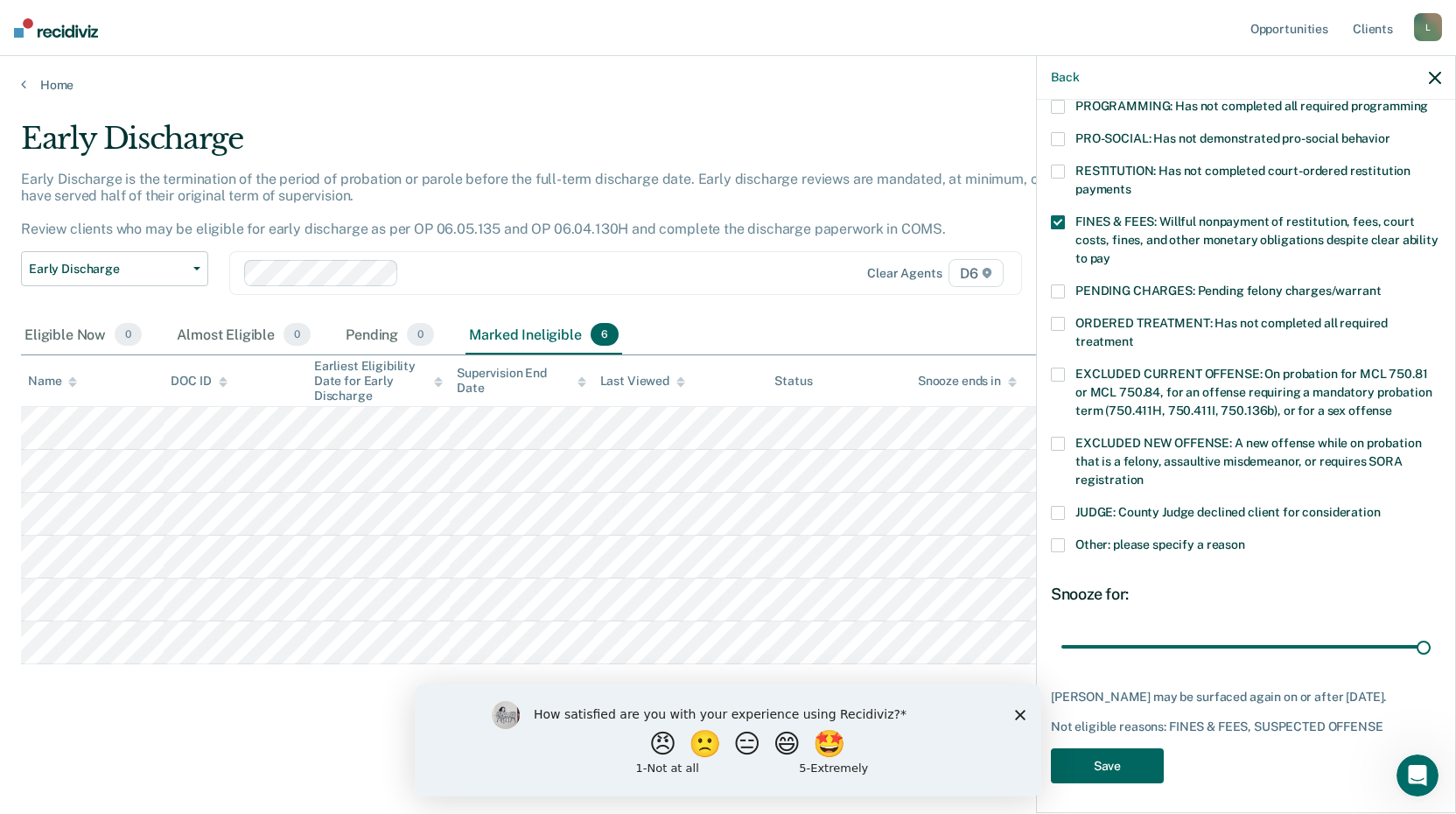
click at [1106, 758] on button "Save" at bounding box center [1108, 766] width 113 height 36
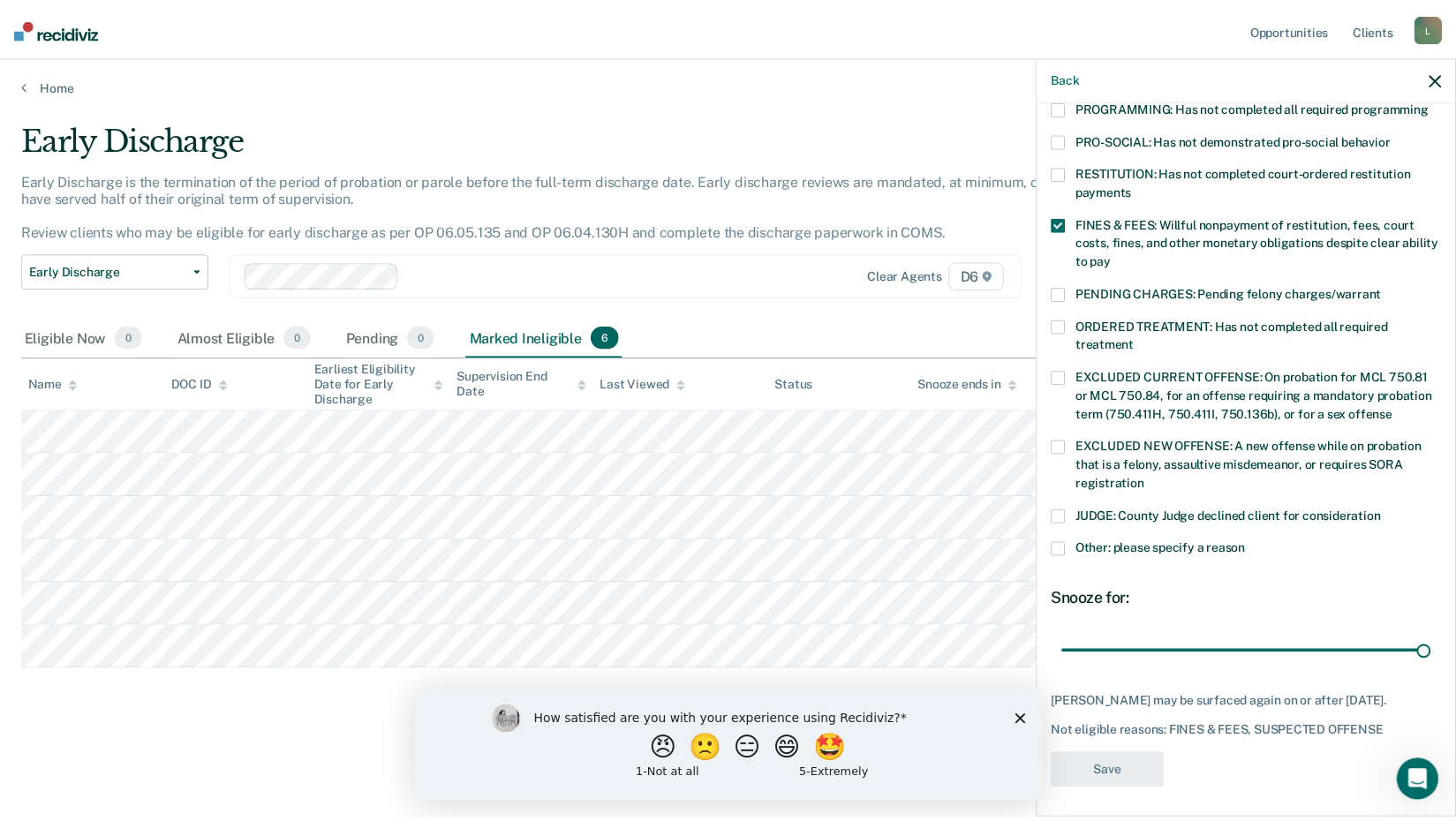
scroll to position [301, 0]
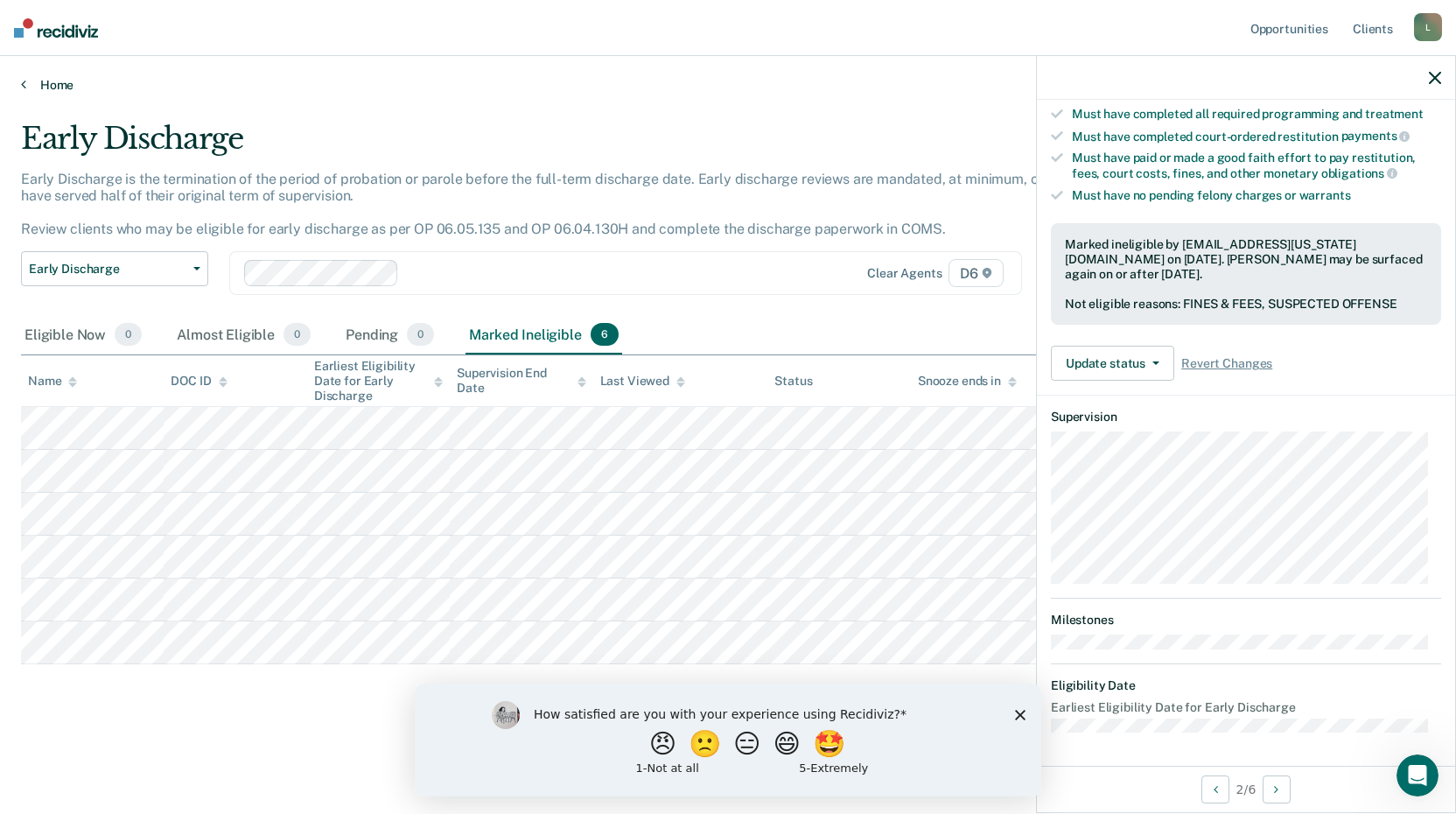
click at [23, 86] on icon at bounding box center [24, 83] width 6 height 14
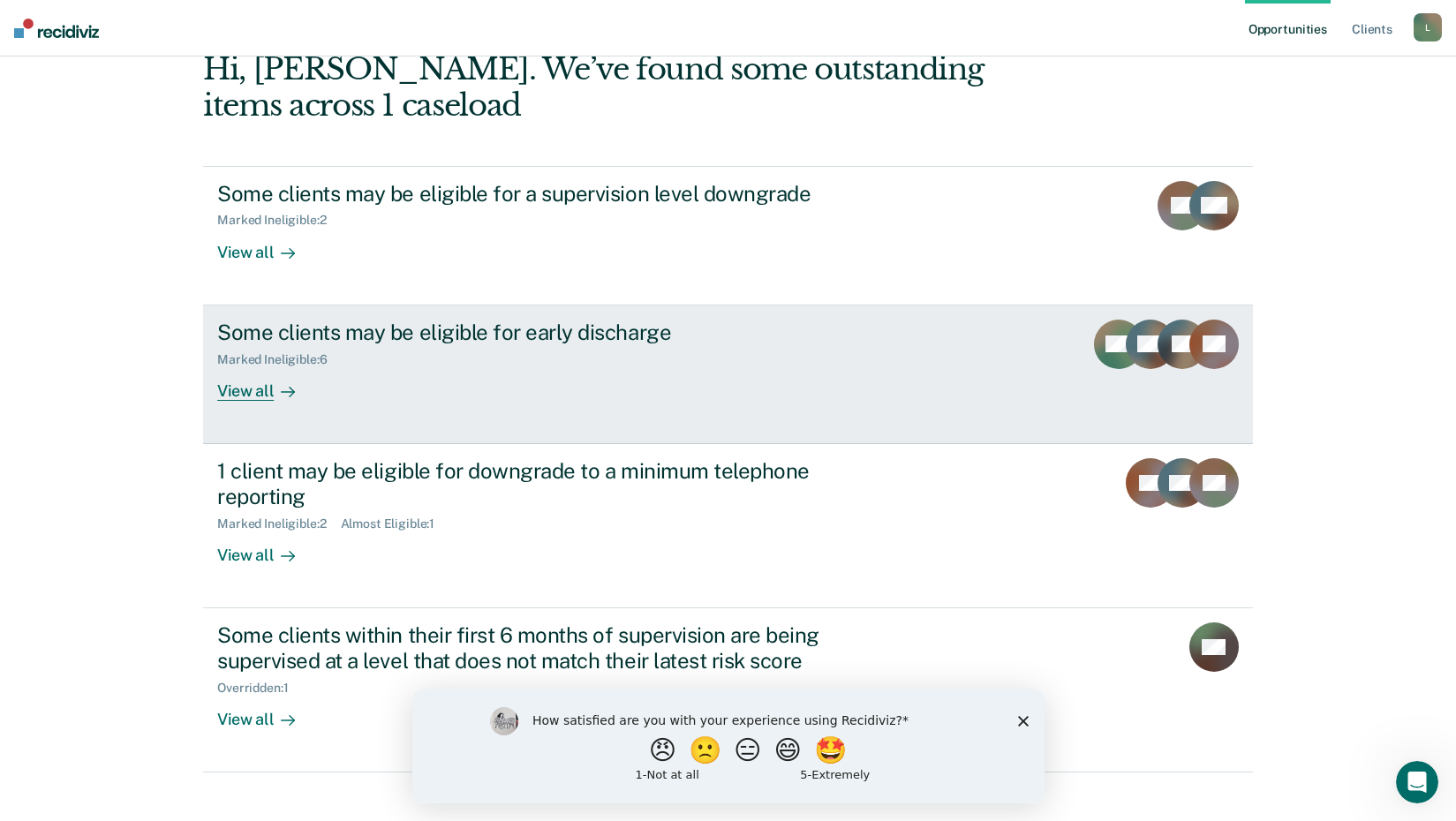
scroll to position [120, 0]
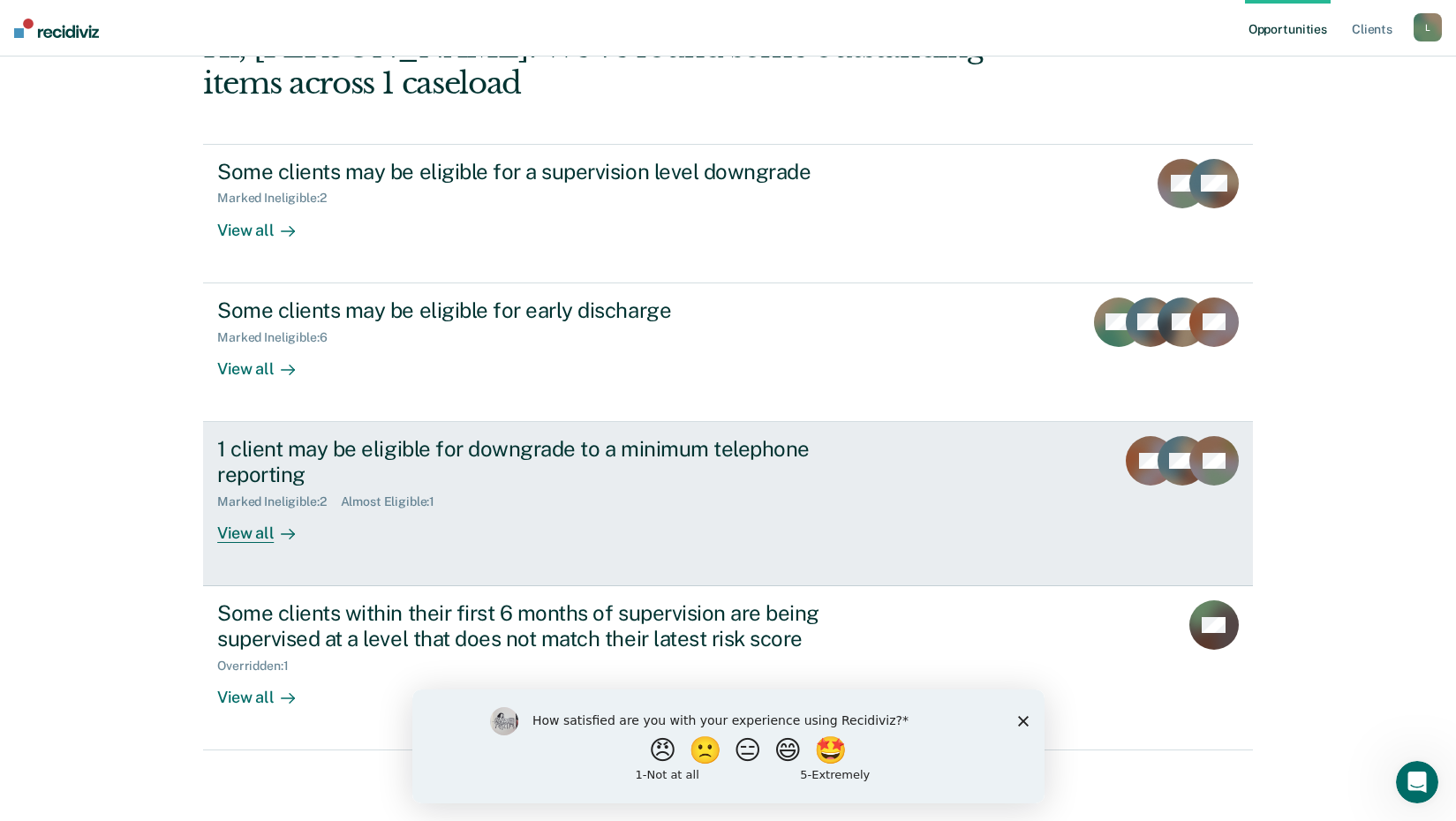
click at [248, 534] on div "View all" at bounding box center [266, 525] width 99 height 35
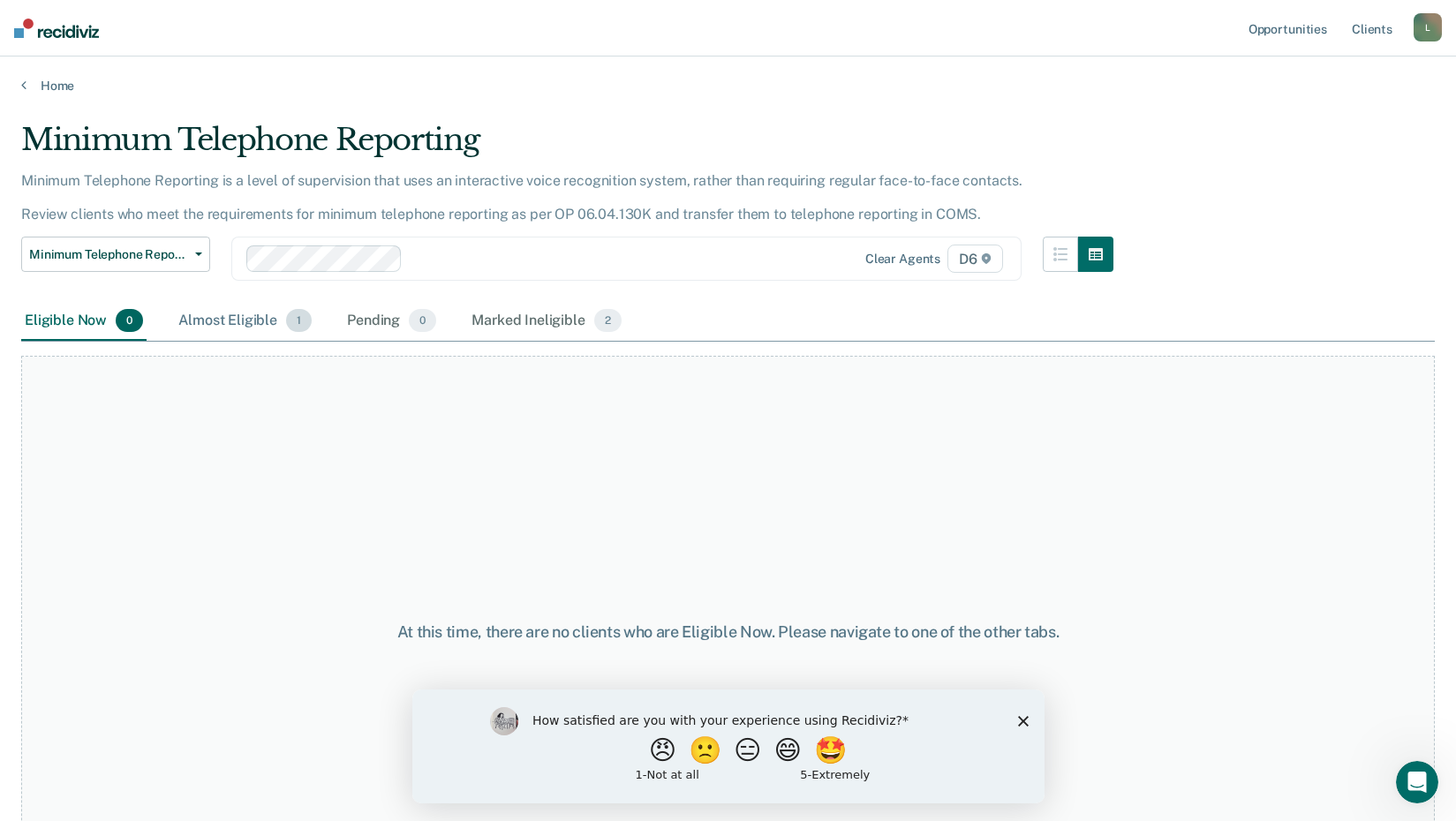
click at [237, 318] on div "Almost Eligible 1" at bounding box center [245, 321] width 140 height 39
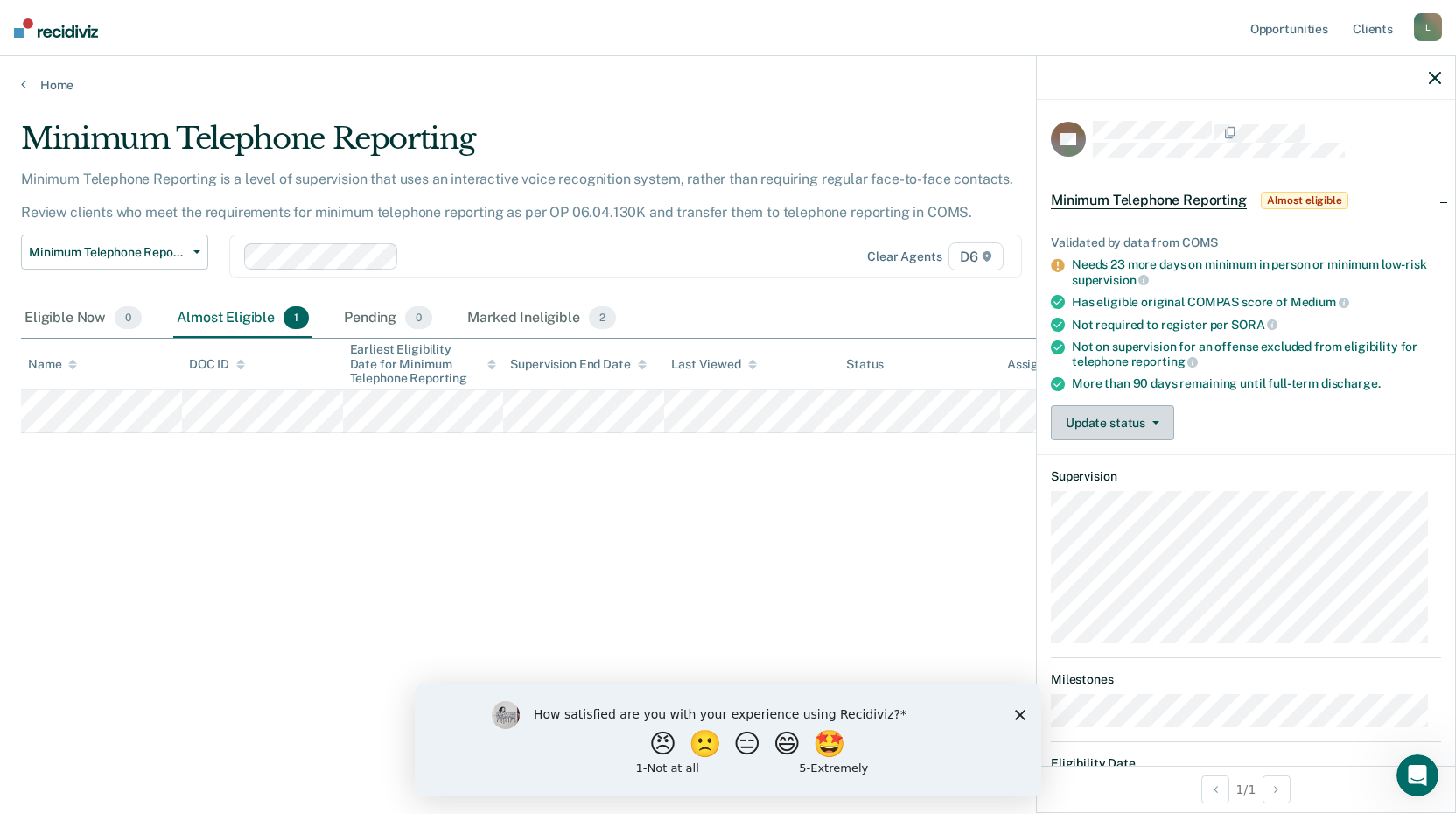
click at [1098, 420] on button "Update status" at bounding box center [1112, 423] width 123 height 35
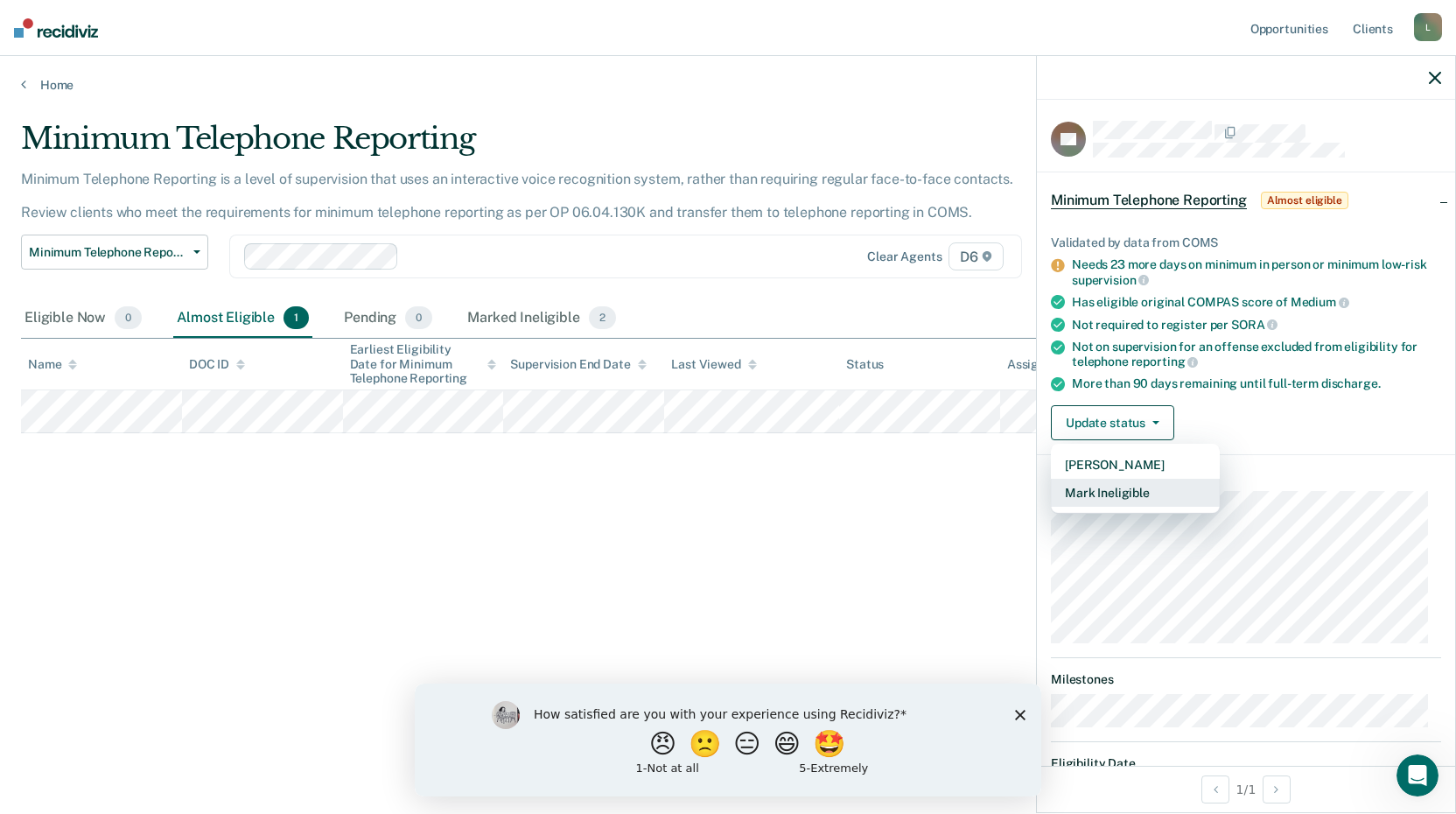
click at [1111, 494] on button "Mark Ineligible" at bounding box center [1136, 493] width 169 height 28
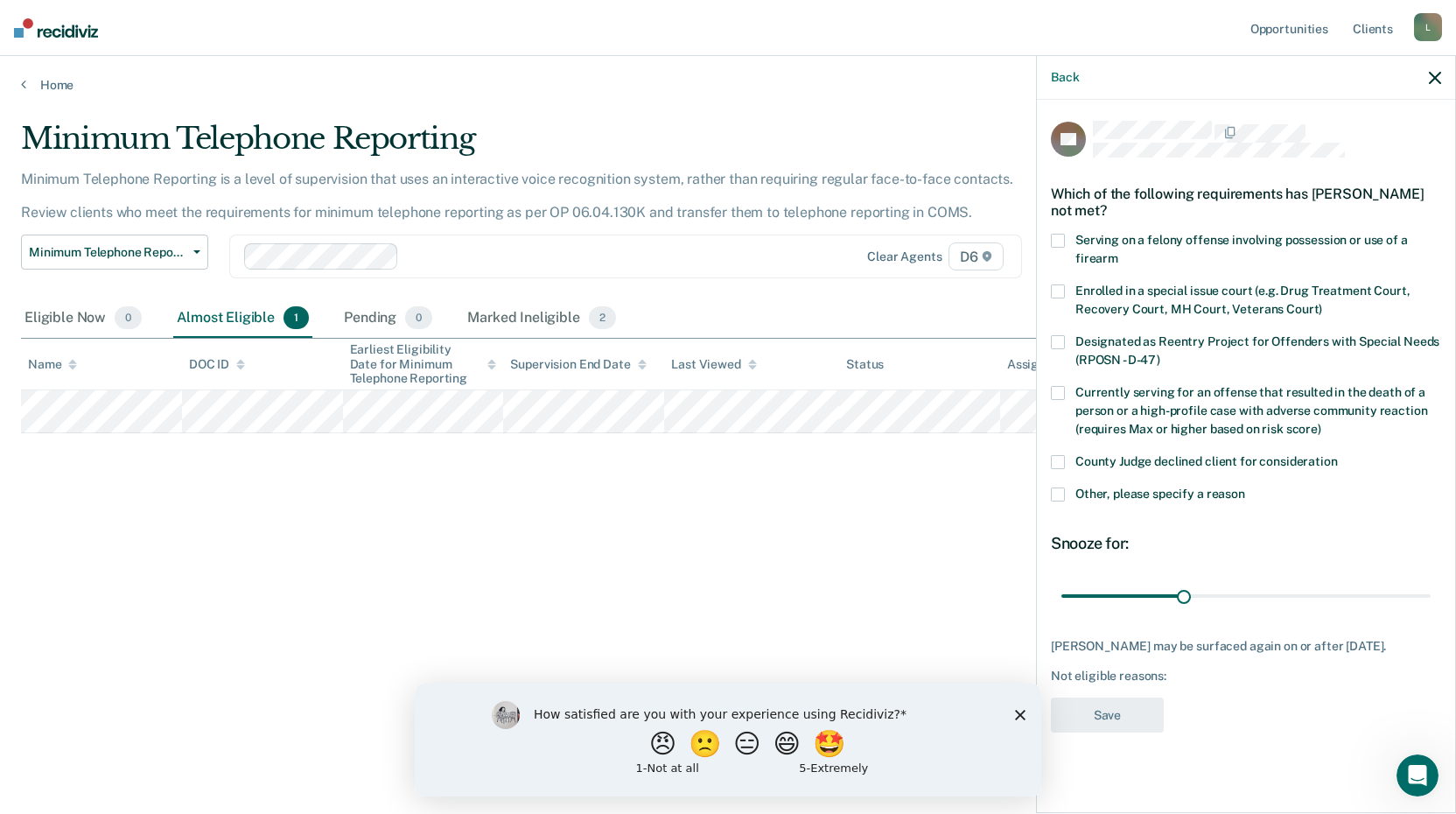
click at [1058, 463] on span at bounding box center [1058, 461] width 14 height 14
drag, startPoint x: 1180, startPoint y: 591, endPoint x: 1440, endPoint y: 589, distance: 260.0
type input "90"
click at [1431, 589] on input "range" at bounding box center [1246, 595] width 370 height 31
click at [1117, 733] on button "Save" at bounding box center [1108, 715] width 113 height 36
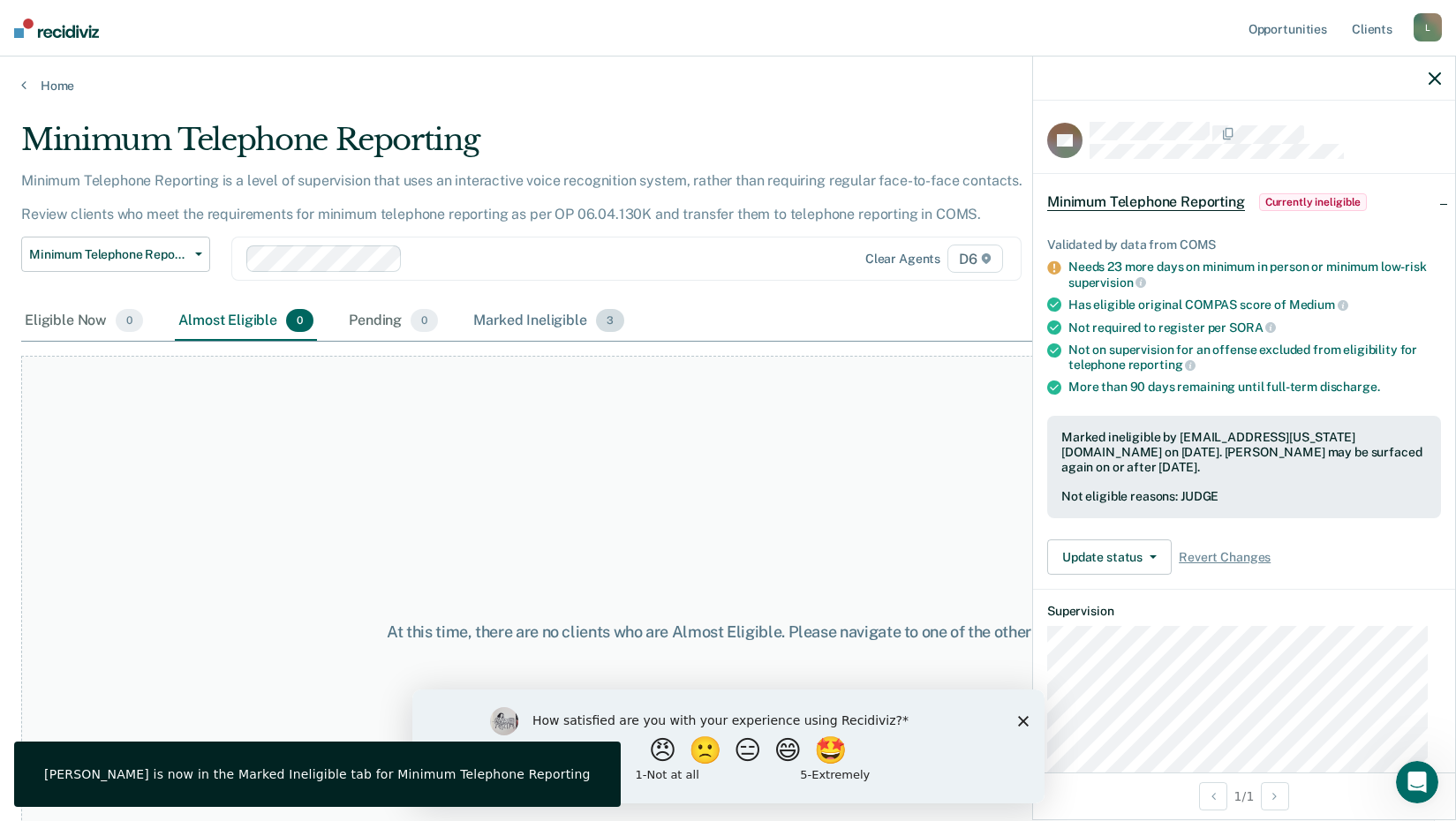
click at [559, 322] on div "Marked Ineligible 3" at bounding box center [549, 321] width 158 height 39
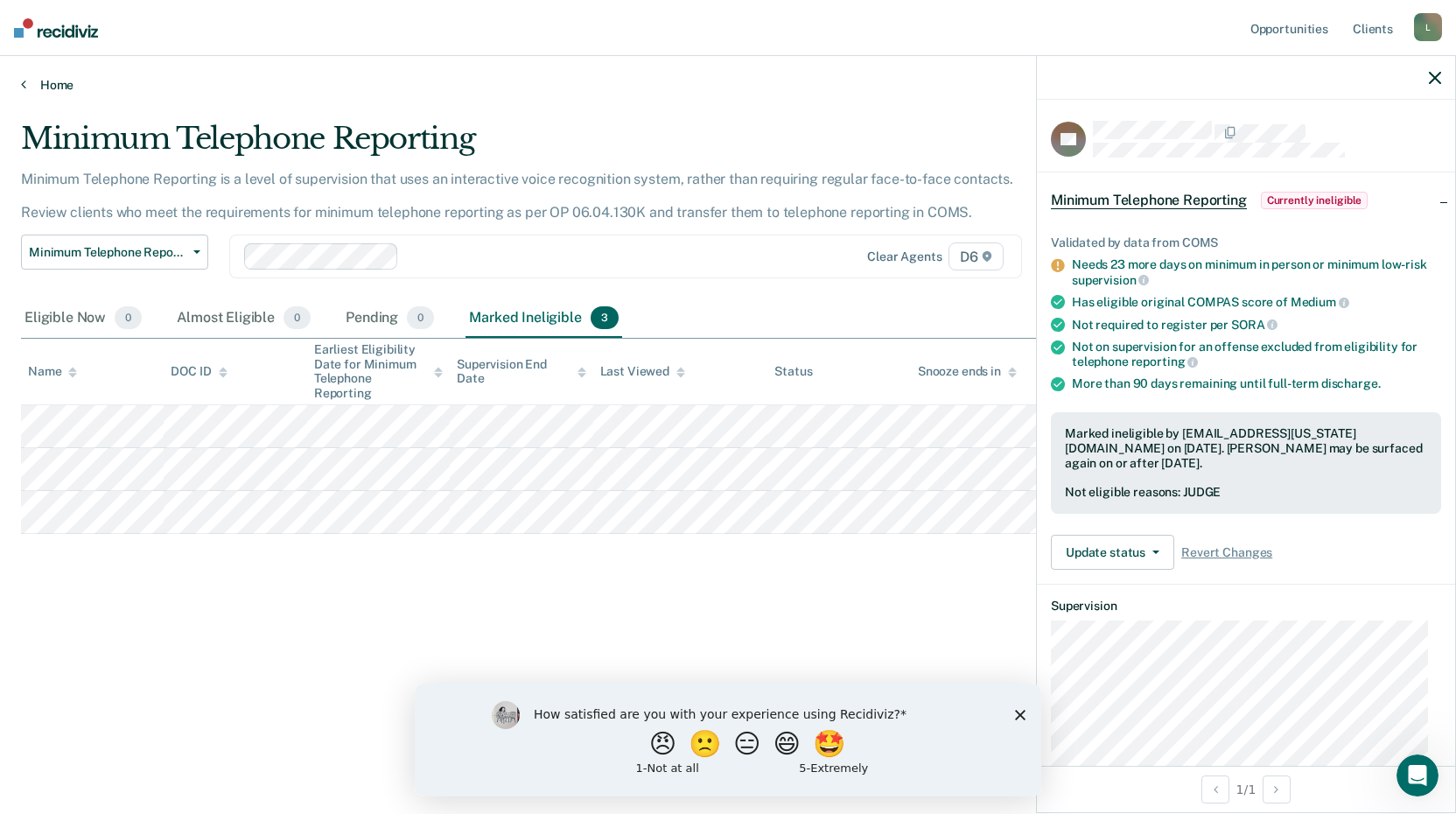
click at [24, 83] on icon at bounding box center [24, 83] width 6 height 14
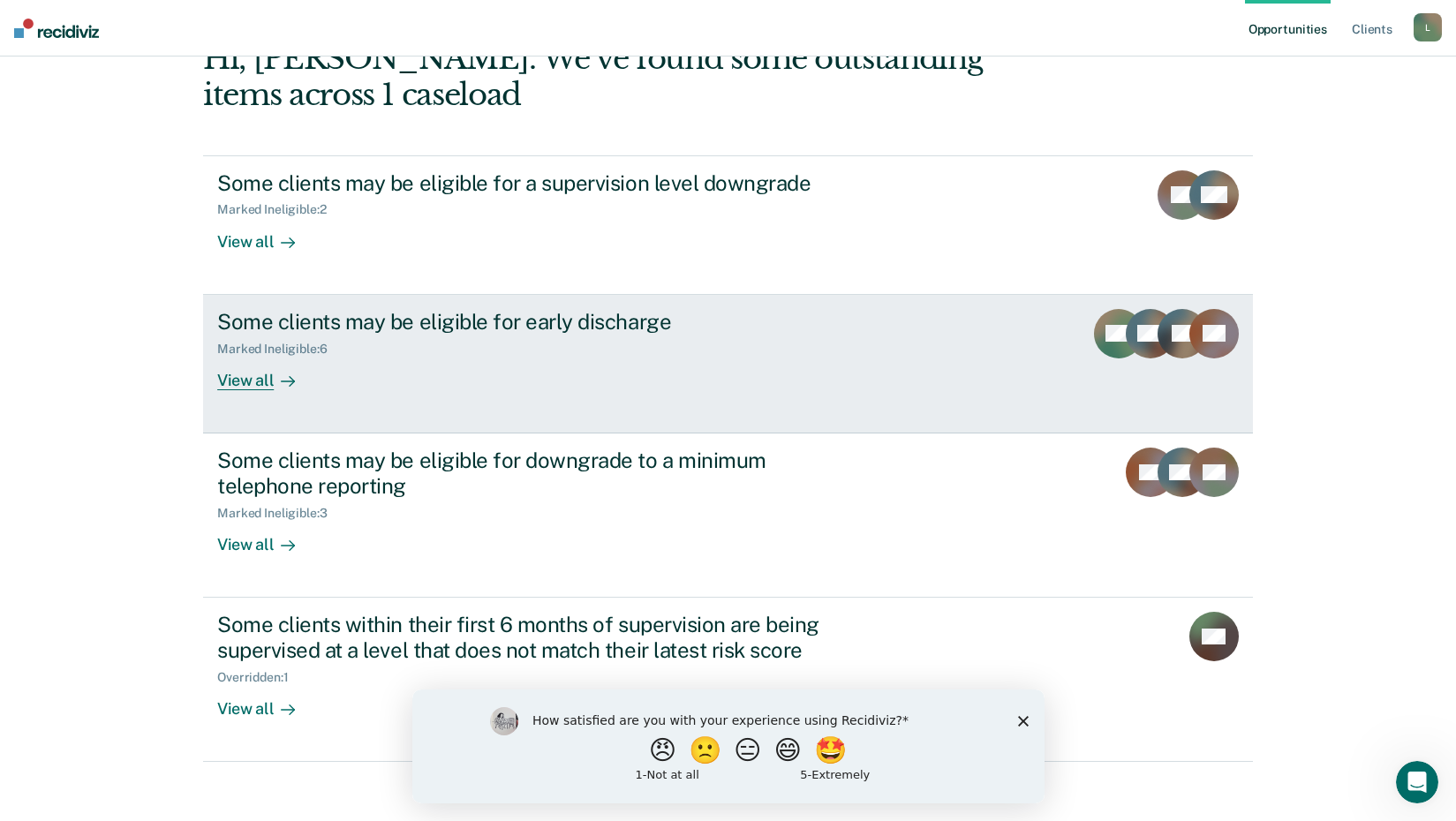
scroll to position [120, 0]
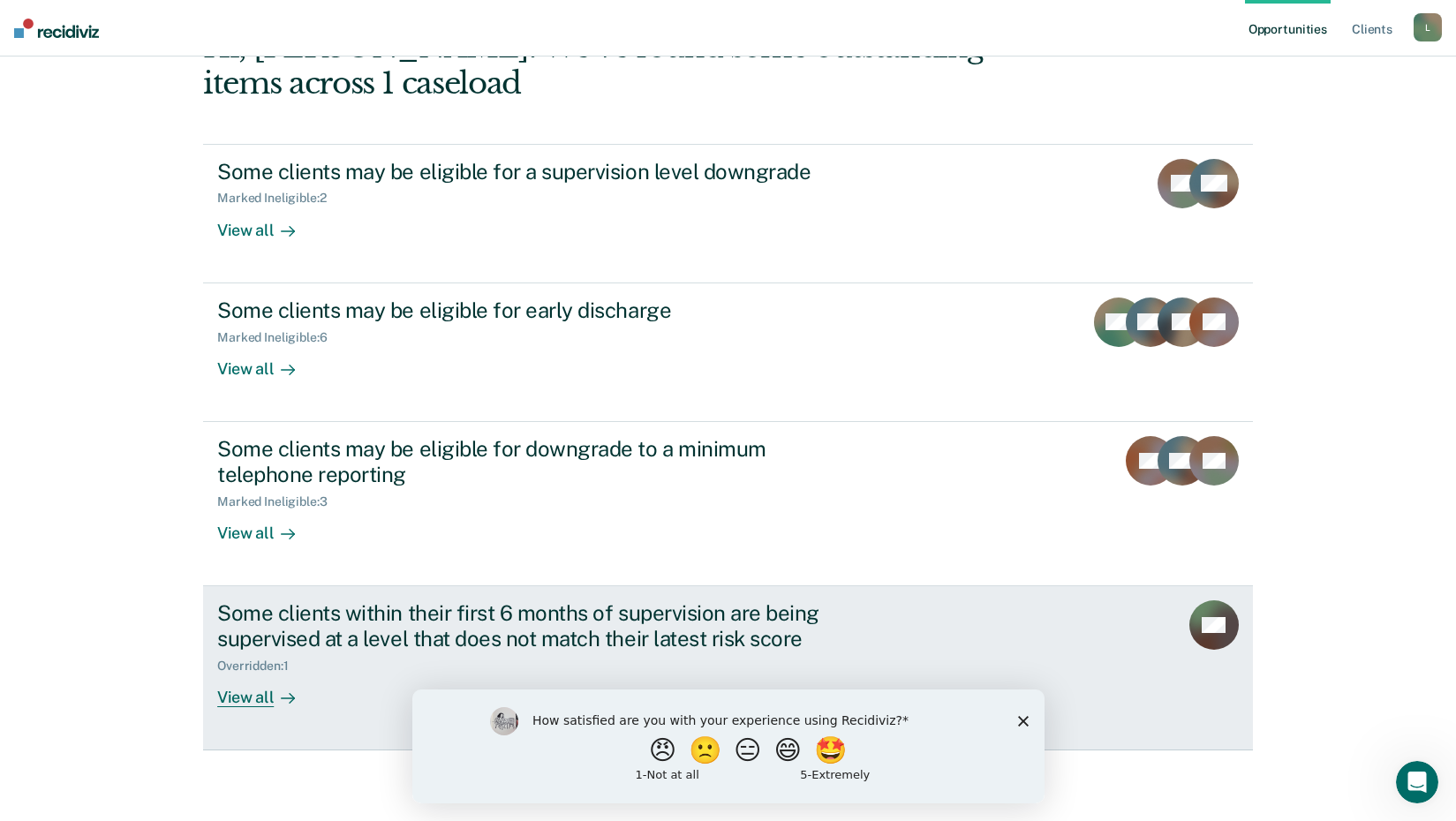
click at [254, 698] on div "View all" at bounding box center [266, 689] width 99 height 35
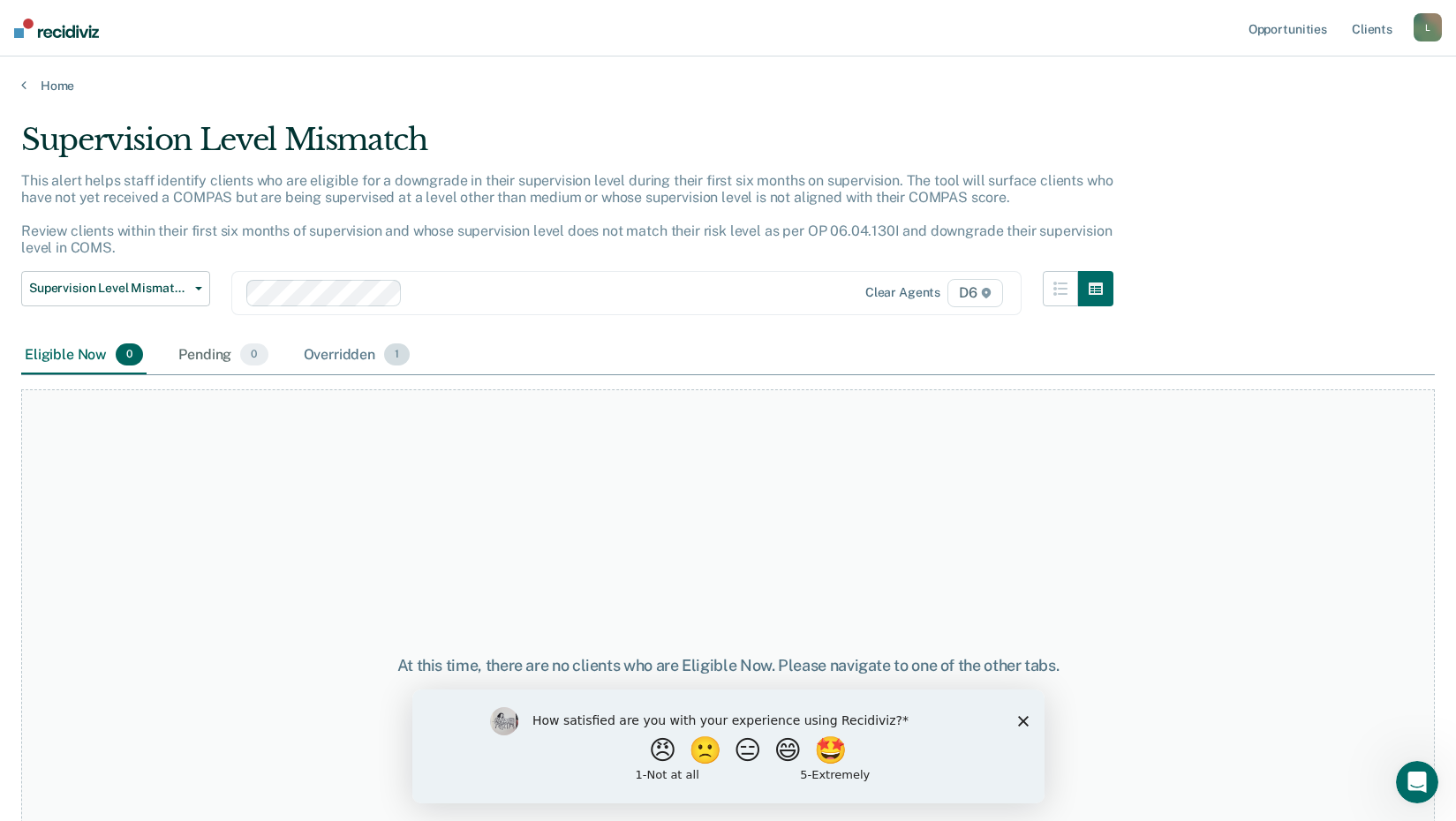
click at [365, 358] on div "Overridden 1" at bounding box center [357, 356] width 114 height 39
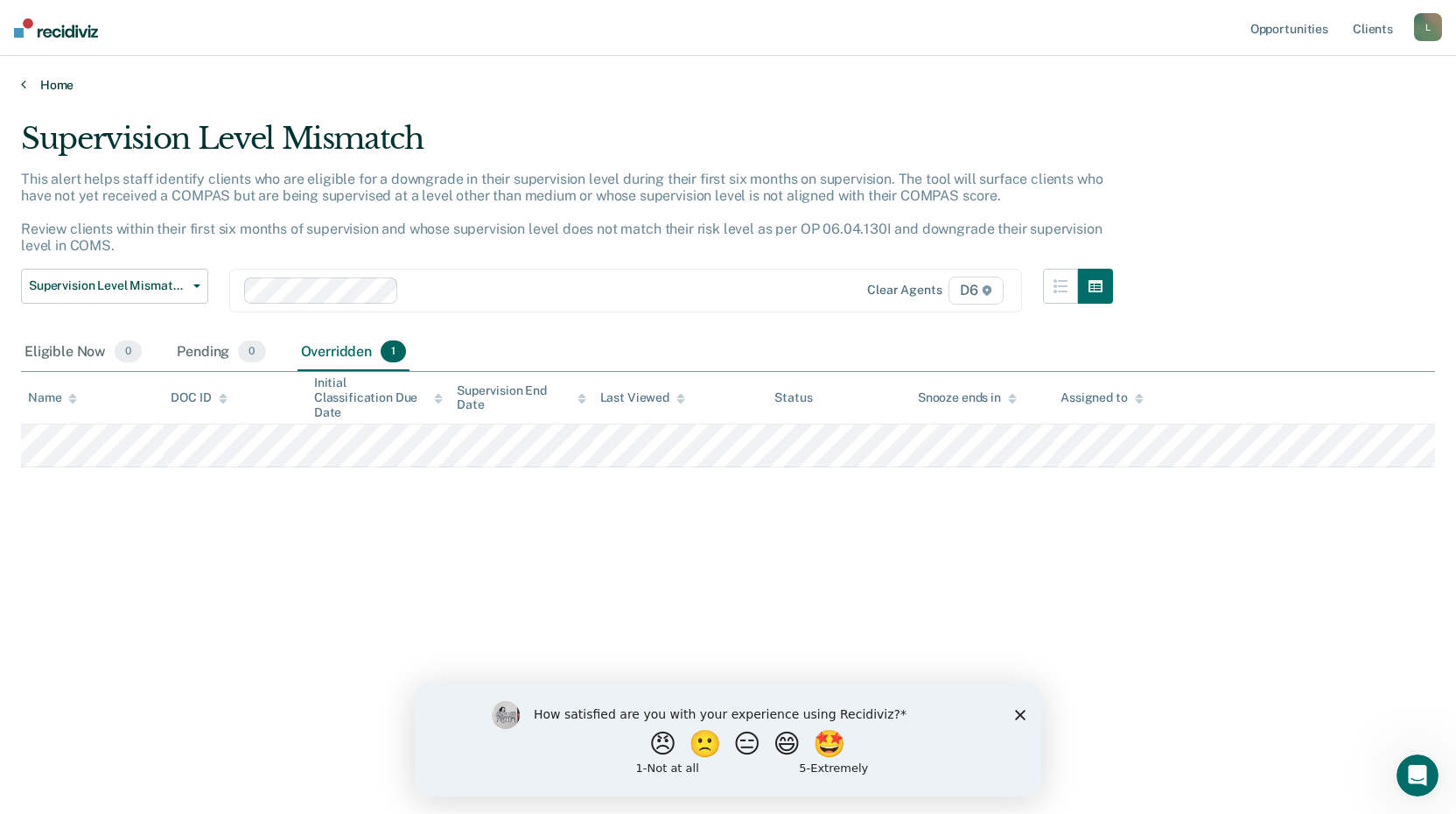
click at [23, 86] on icon at bounding box center [24, 83] width 6 height 14
